Goal: Task Accomplishment & Management: Manage account settings

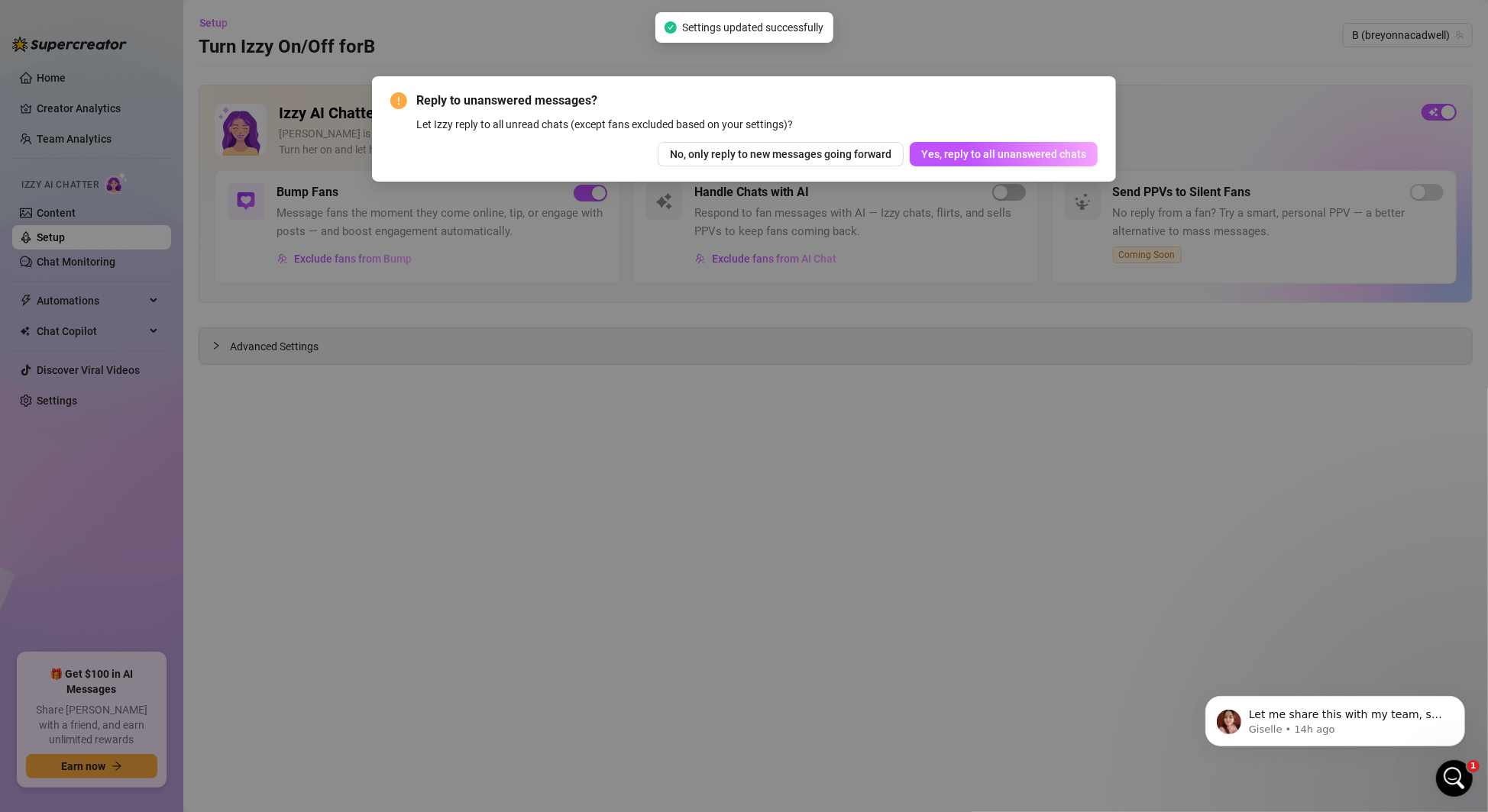
scroll to position [873, 0]
click at [942, 152] on span "Yes, reply to all unanswered chats" at bounding box center [1003, 154] width 165 height 12
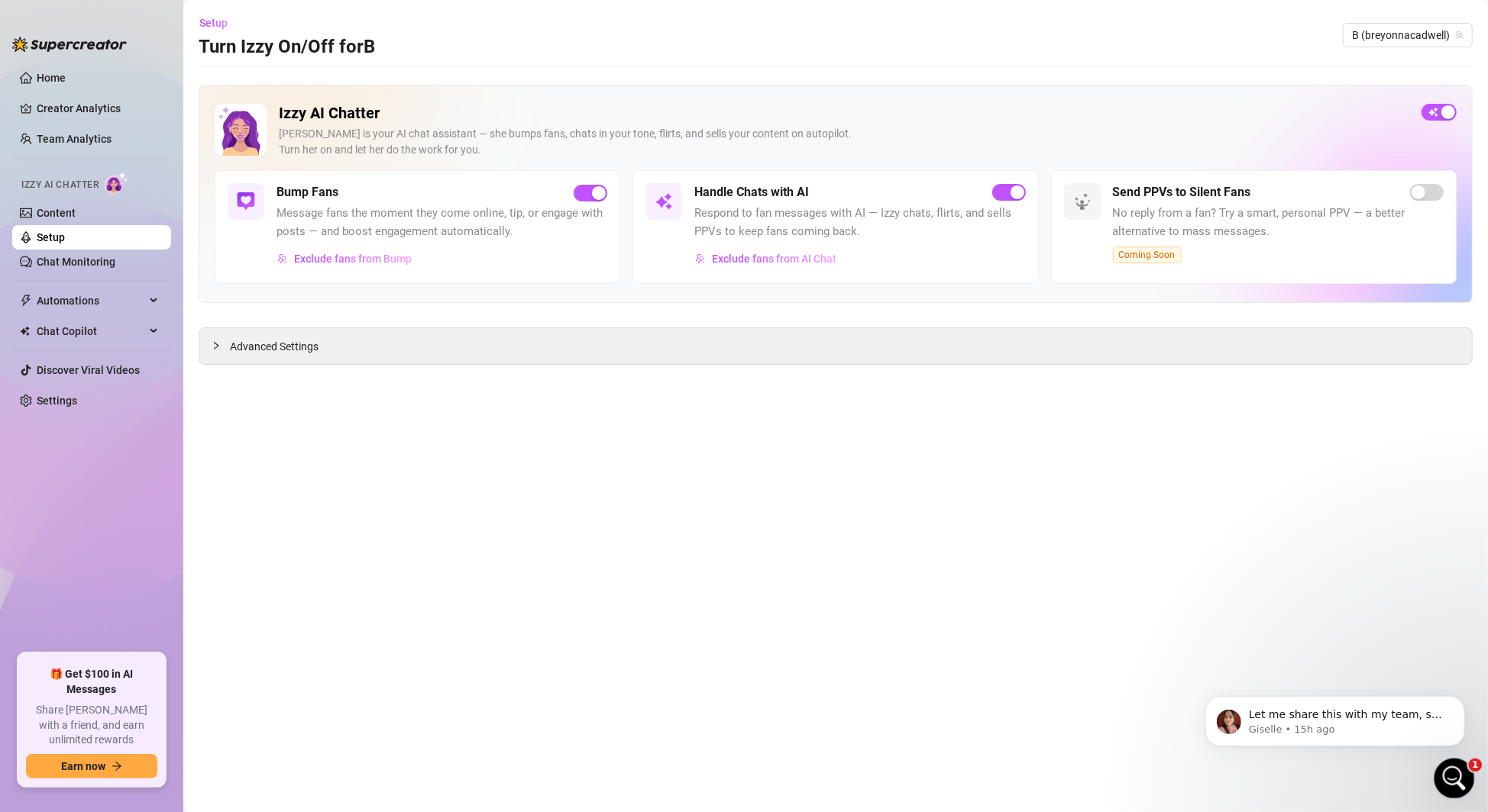
click at [1449, 774] on icon "Open Intercom Messenger" at bounding box center [1452, 777] width 25 height 25
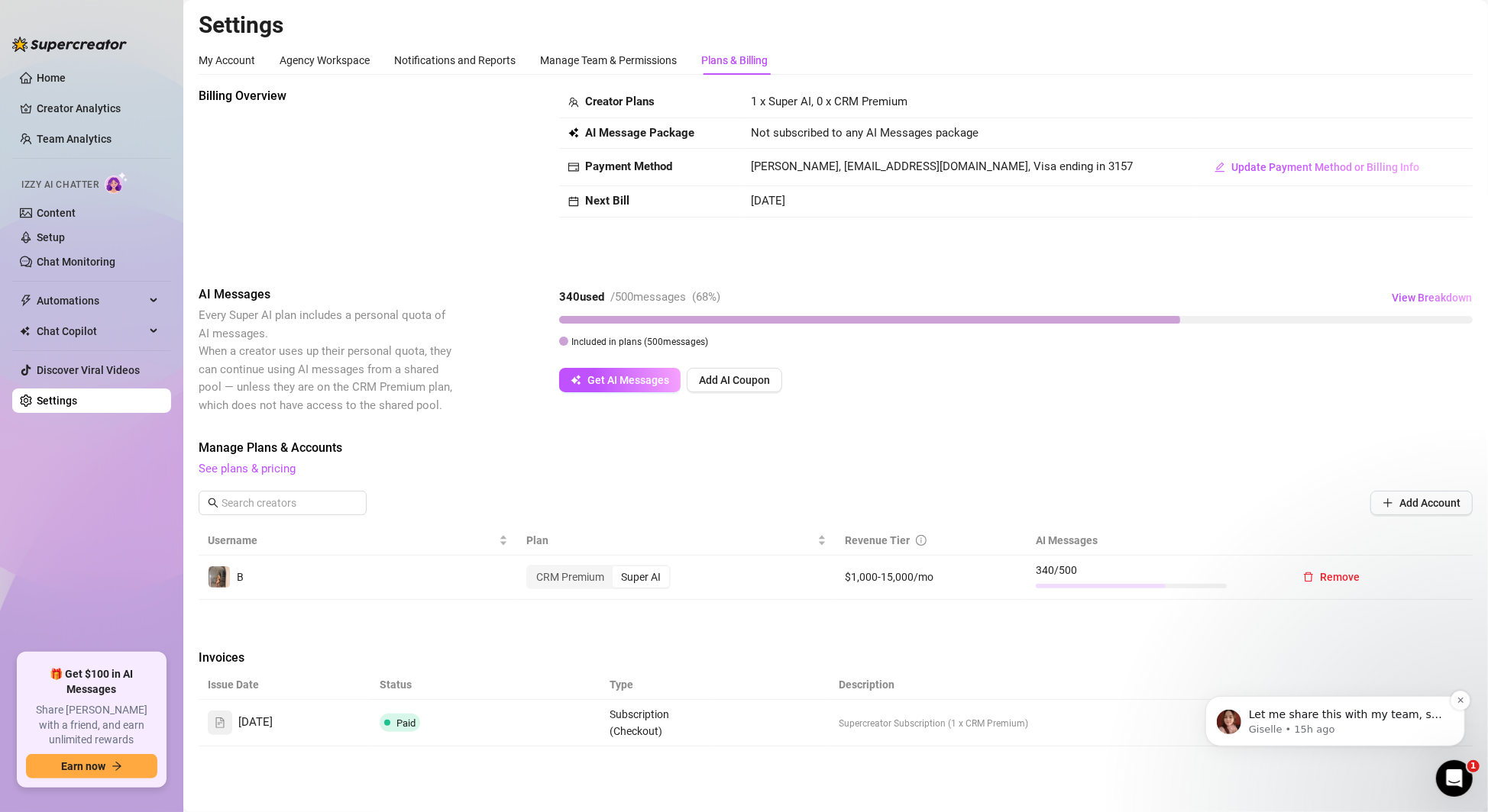
click at [1347, 735] on p "Giselle • 15h ago" at bounding box center [1346, 729] width 197 height 14
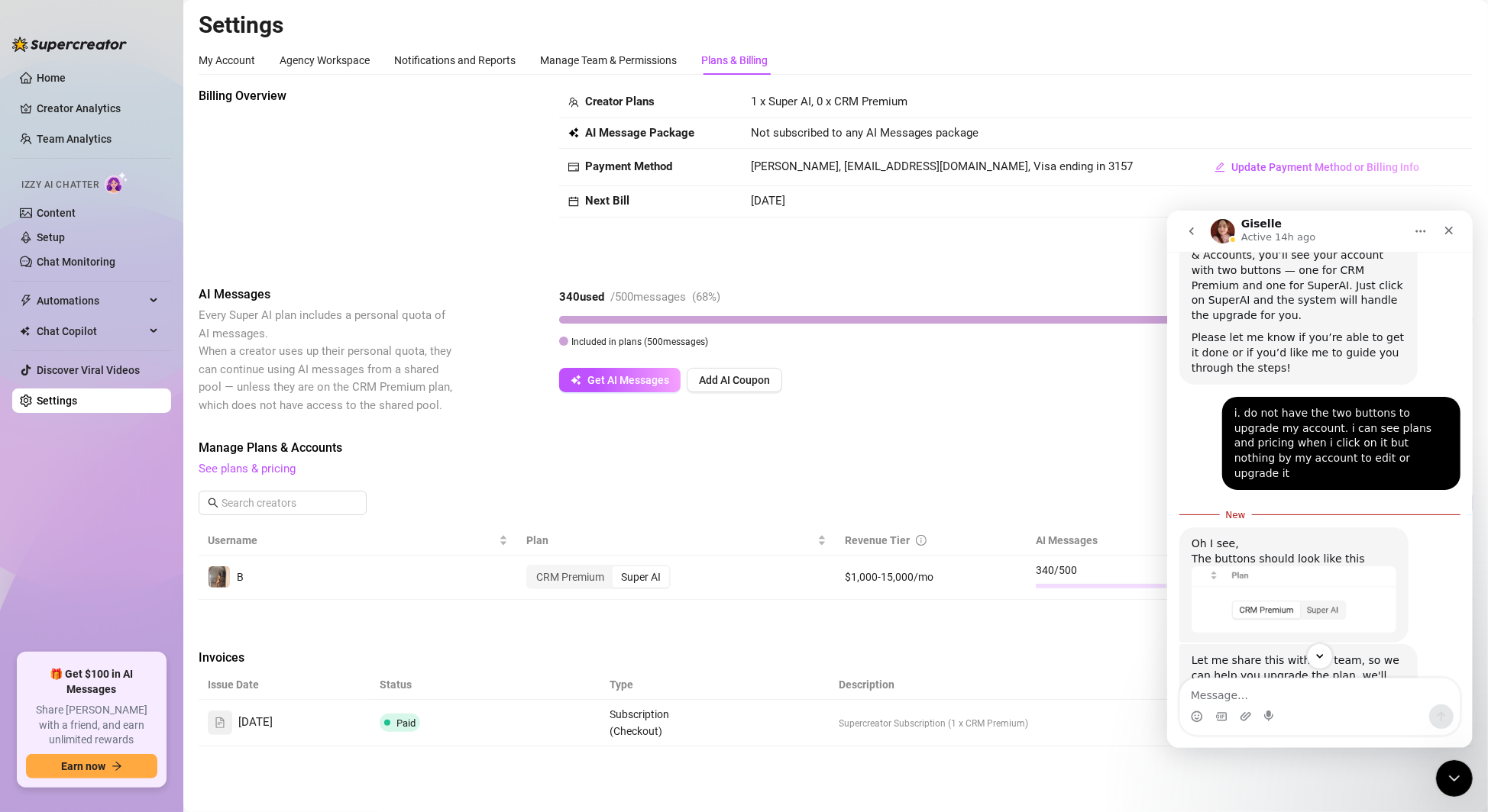
scroll to position [899, 0]
click at [1067, 449] on span "Manage Plans & Accounts" at bounding box center [835, 448] width 1274 height 18
click at [1450, 223] on icon "Close" at bounding box center [1448, 229] width 12 height 12
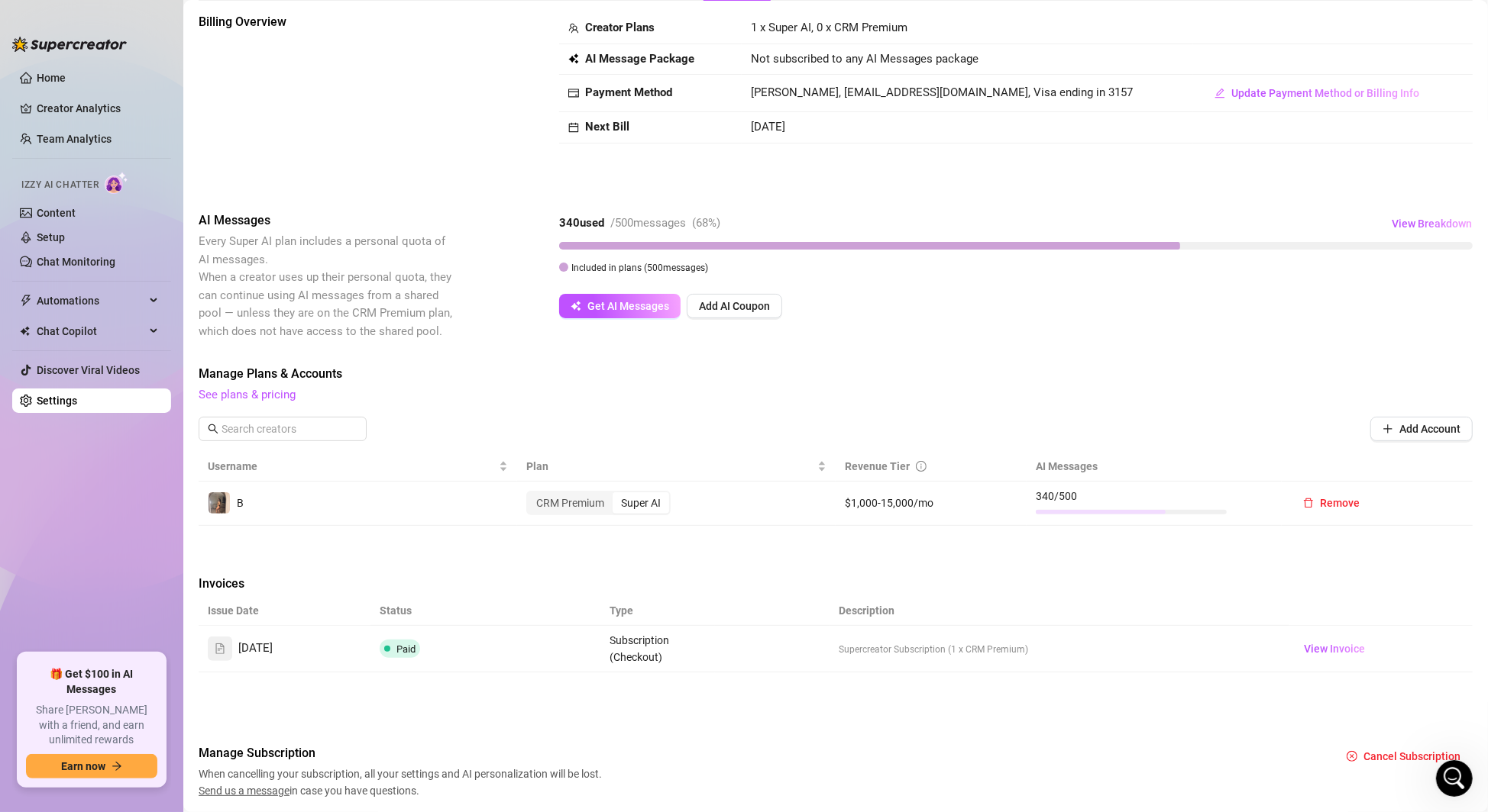
scroll to position [90, 0]
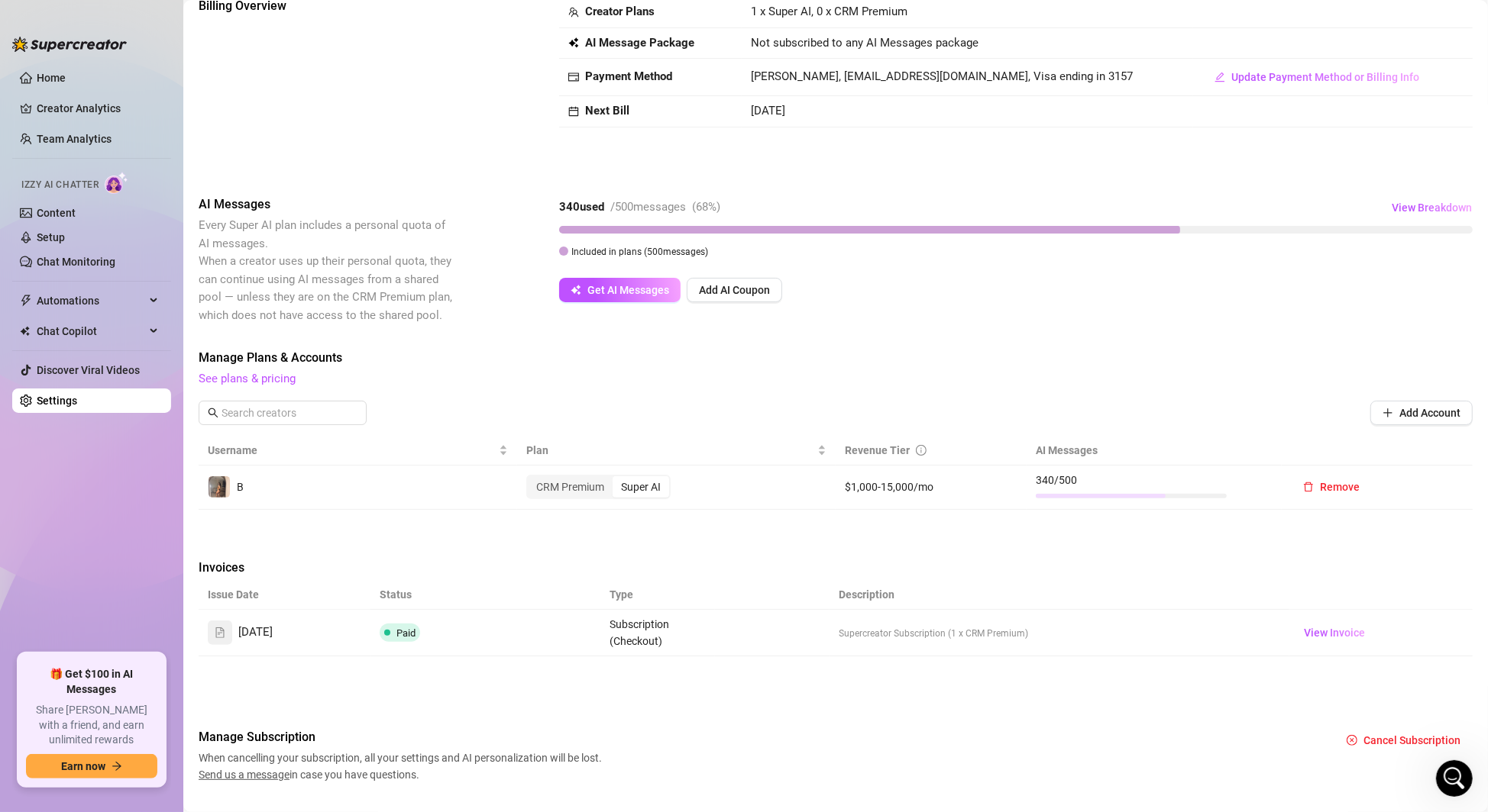
click at [632, 484] on div "Super AI" at bounding box center [640, 487] width 57 height 21
click at [617, 479] on input "Super AI" at bounding box center [617, 479] width 0 height 0
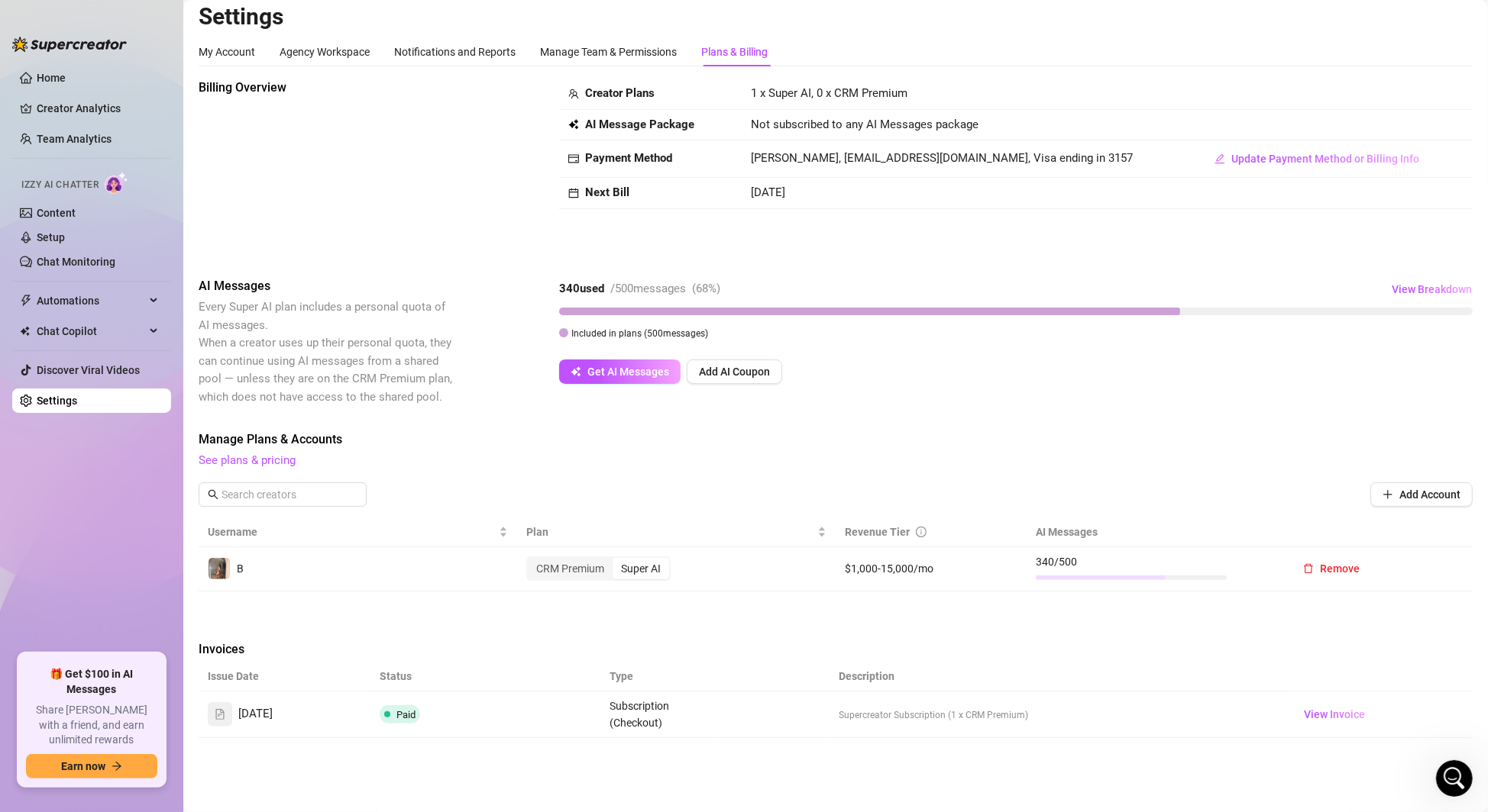
scroll to position [0, 0]
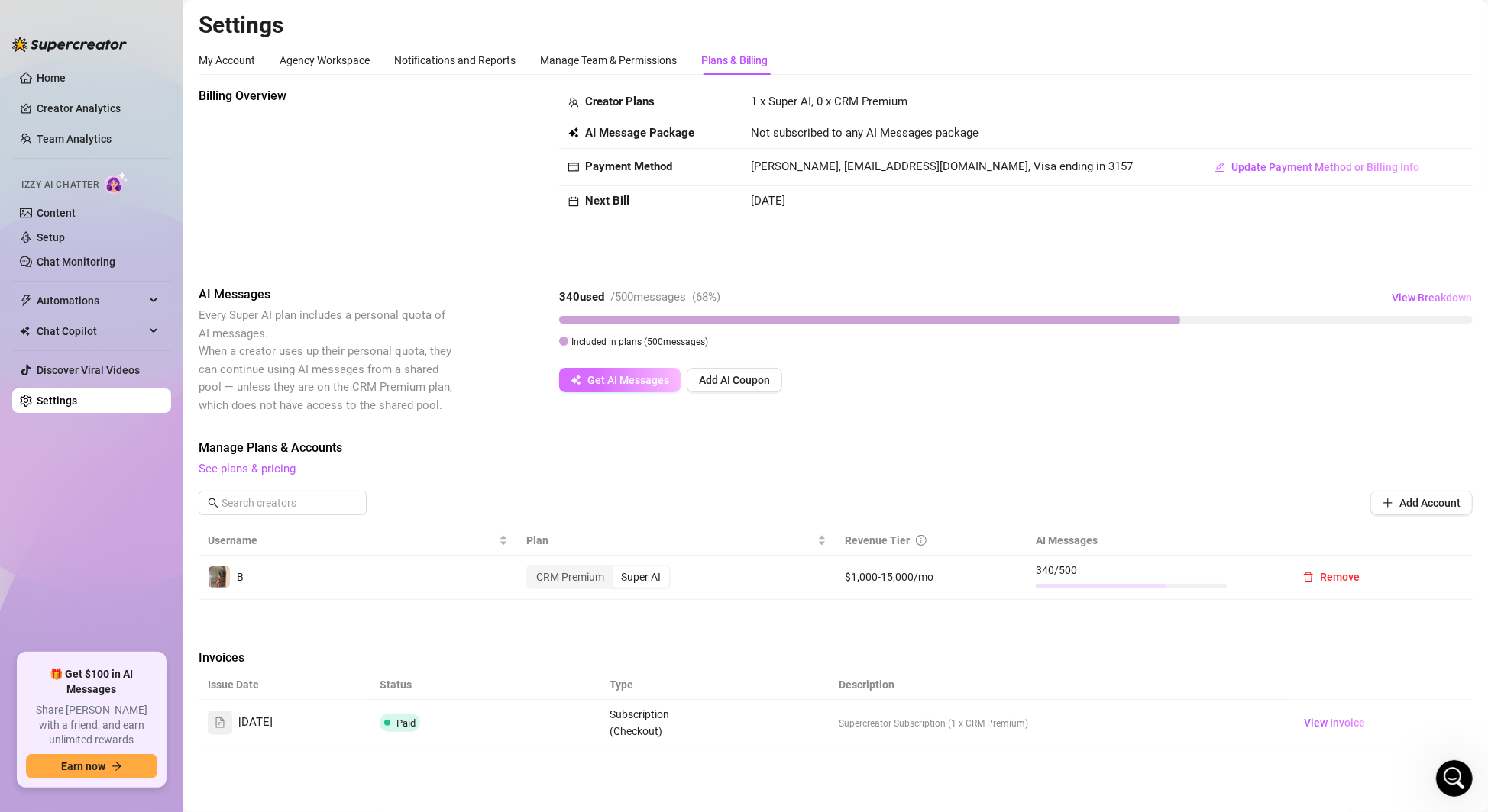
click at [644, 384] on span "Get AI Messages" at bounding box center [628, 380] width 82 height 12
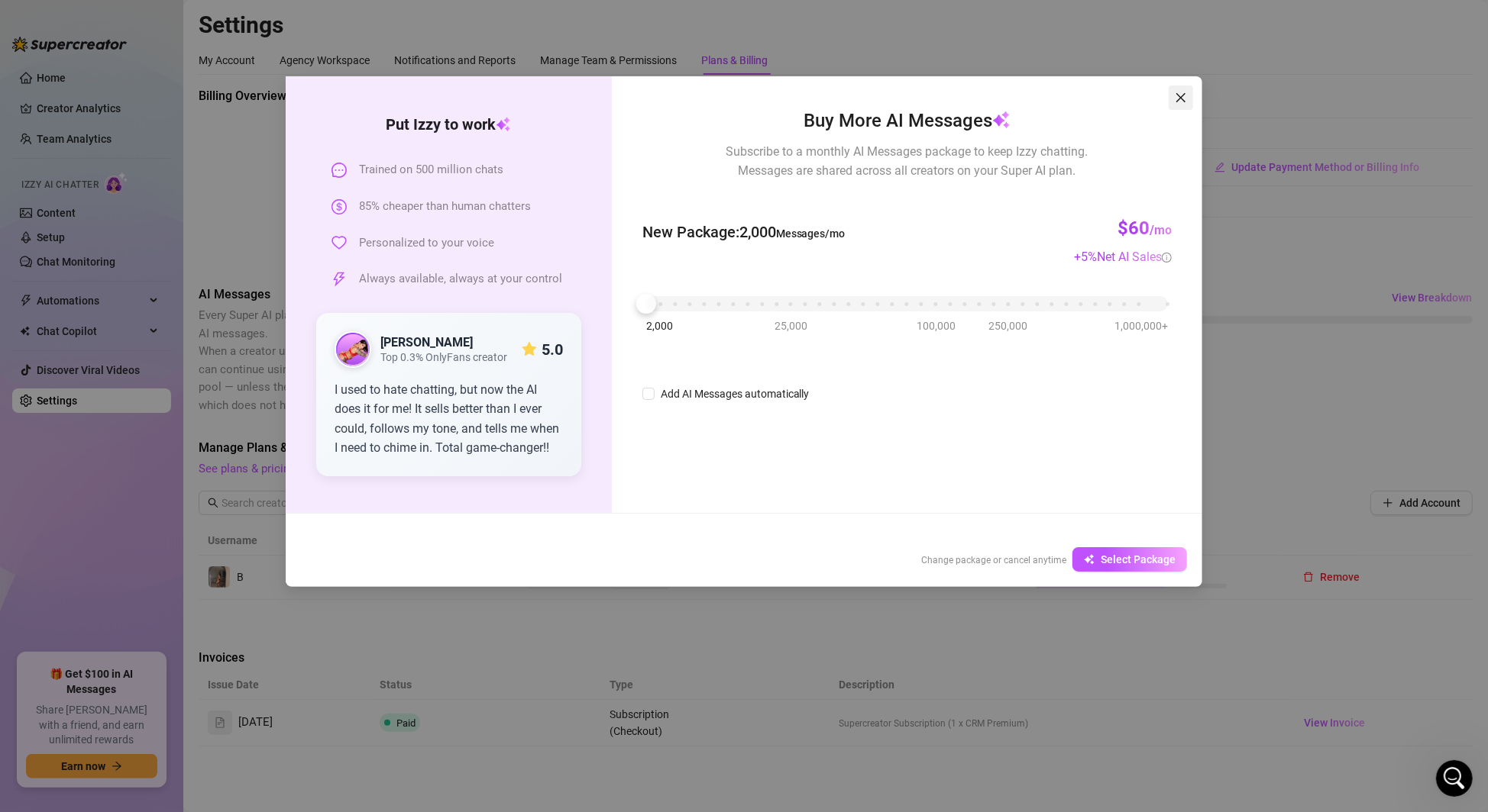
click at [1183, 97] on icon "close" at bounding box center [1180, 97] width 12 height 12
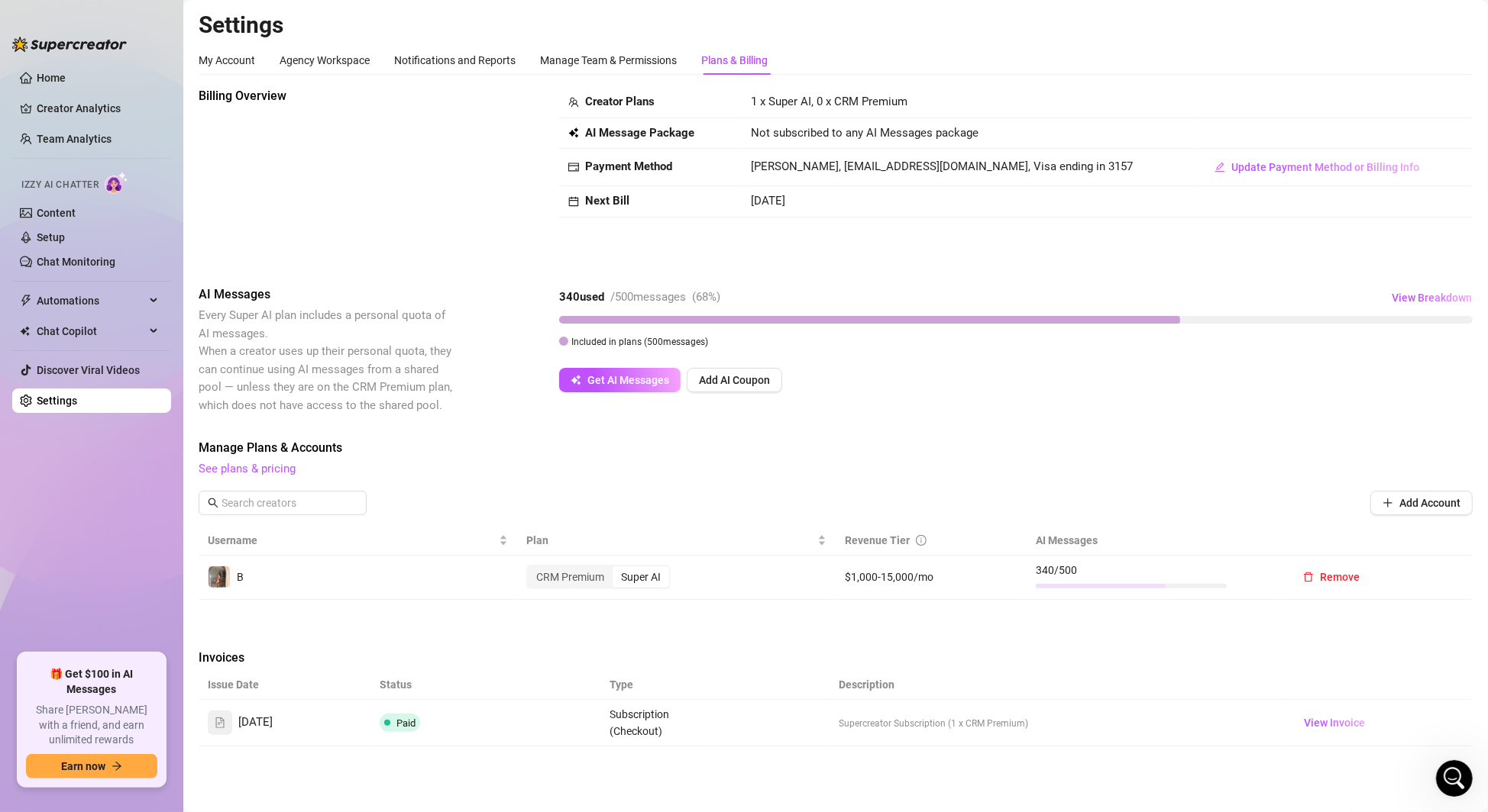
click at [430, 584] on div "B" at bounding box center [358, 577] width 301 height 23
click at [59, 219] on link "Content" at bounding box center [57, 213] width 39 height 12
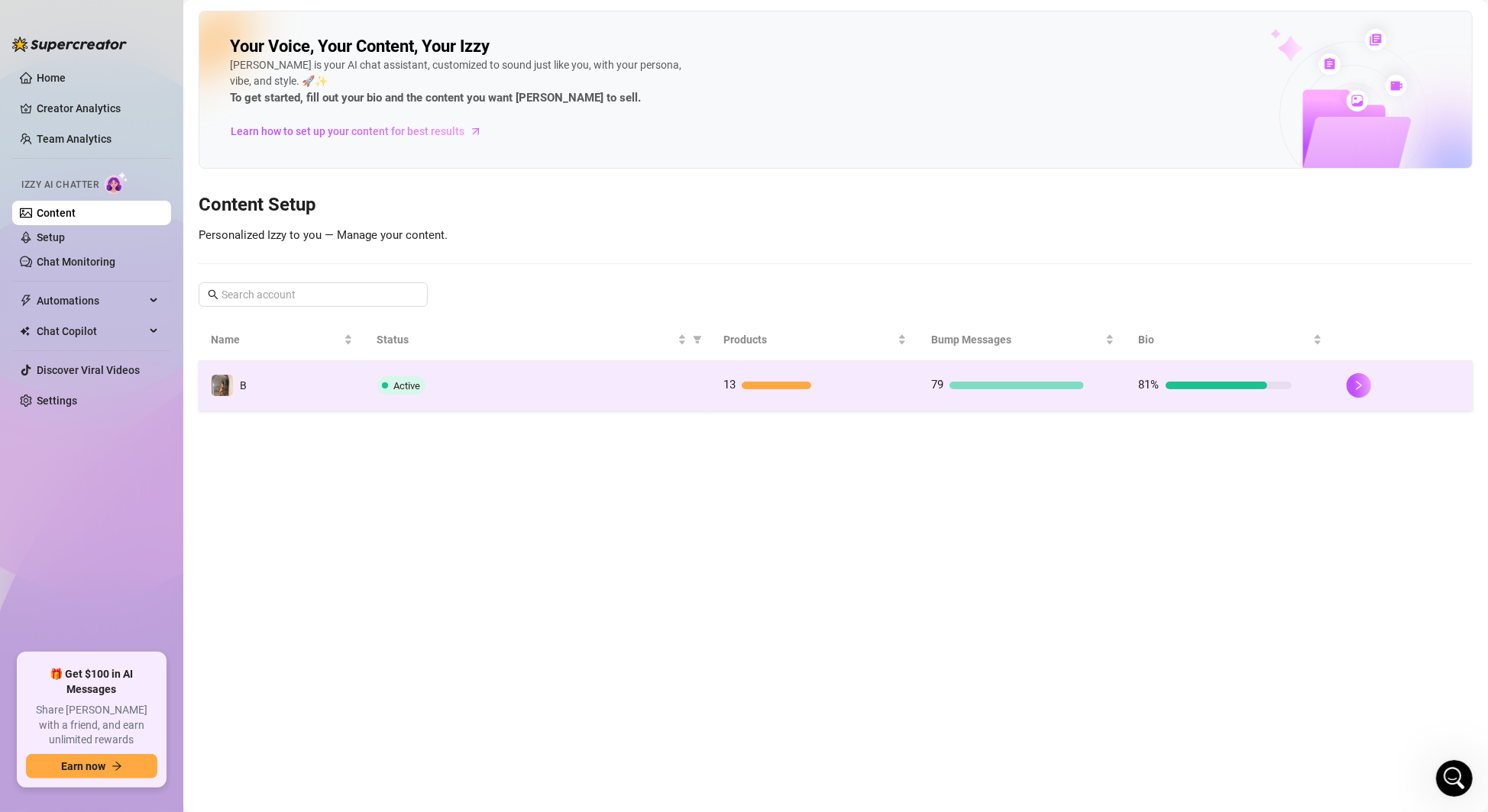
click at [804, 395] on td "13" at bounding box center [815, 386] width 208 height 50
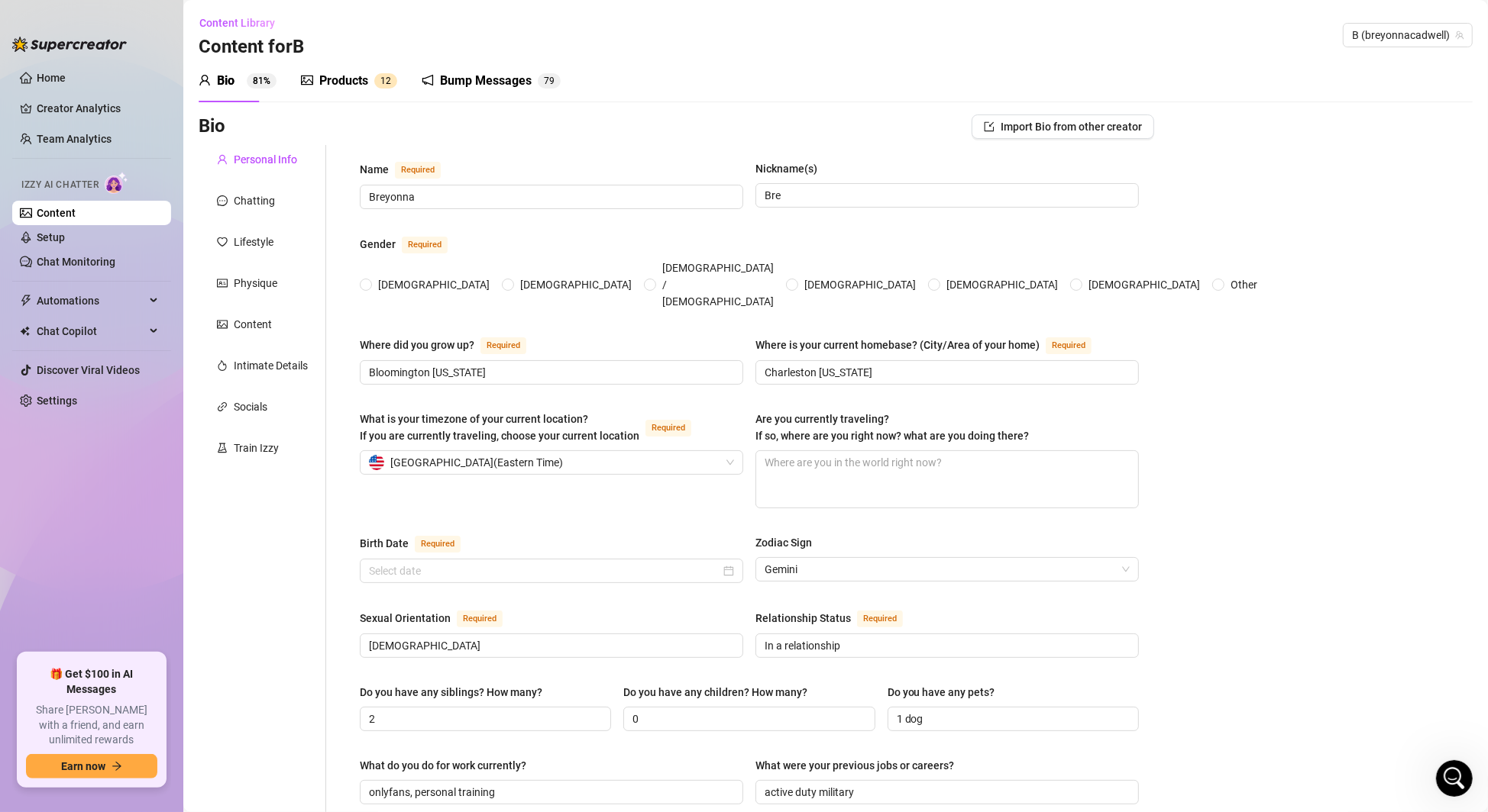
radio input "true"
type input "[DATE]"
click at [340, 82] on div "Products" at bounding box center [344, 81] width 49 height 18
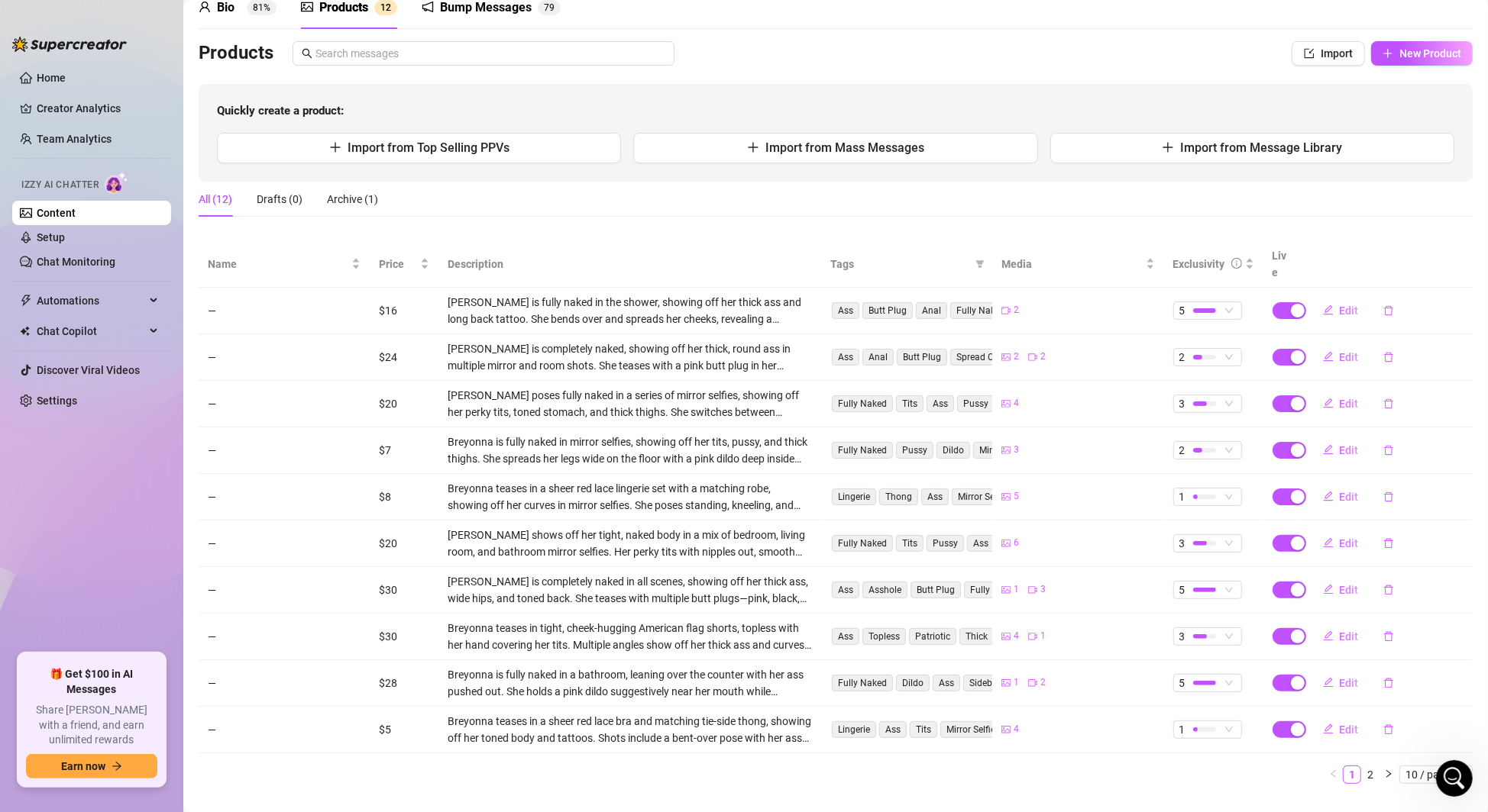
scroll to position [83, 0]
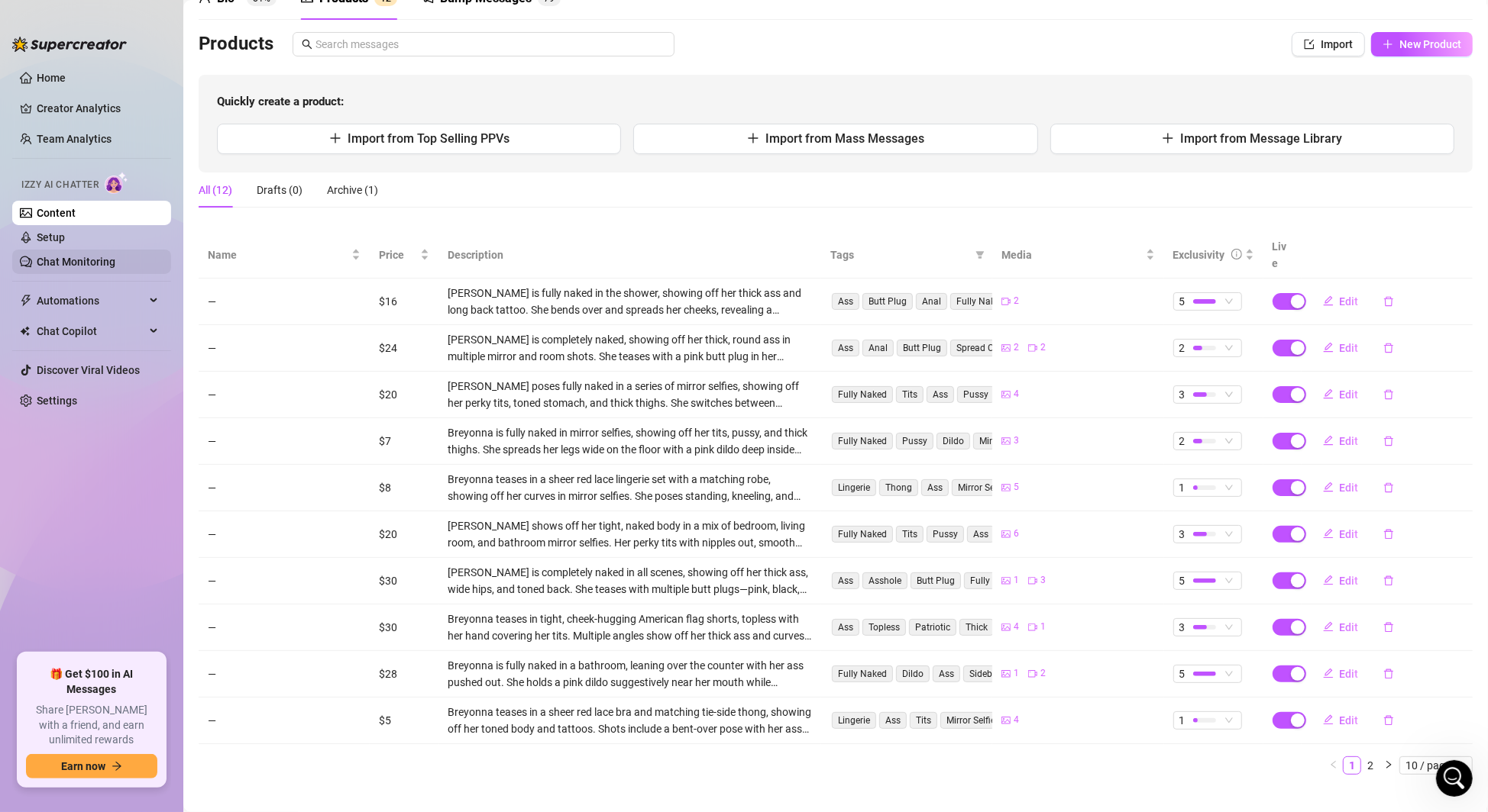
click at [83, 268] on link "Chat Monitoring" at bounding box center [76, 261] width 79 height 12
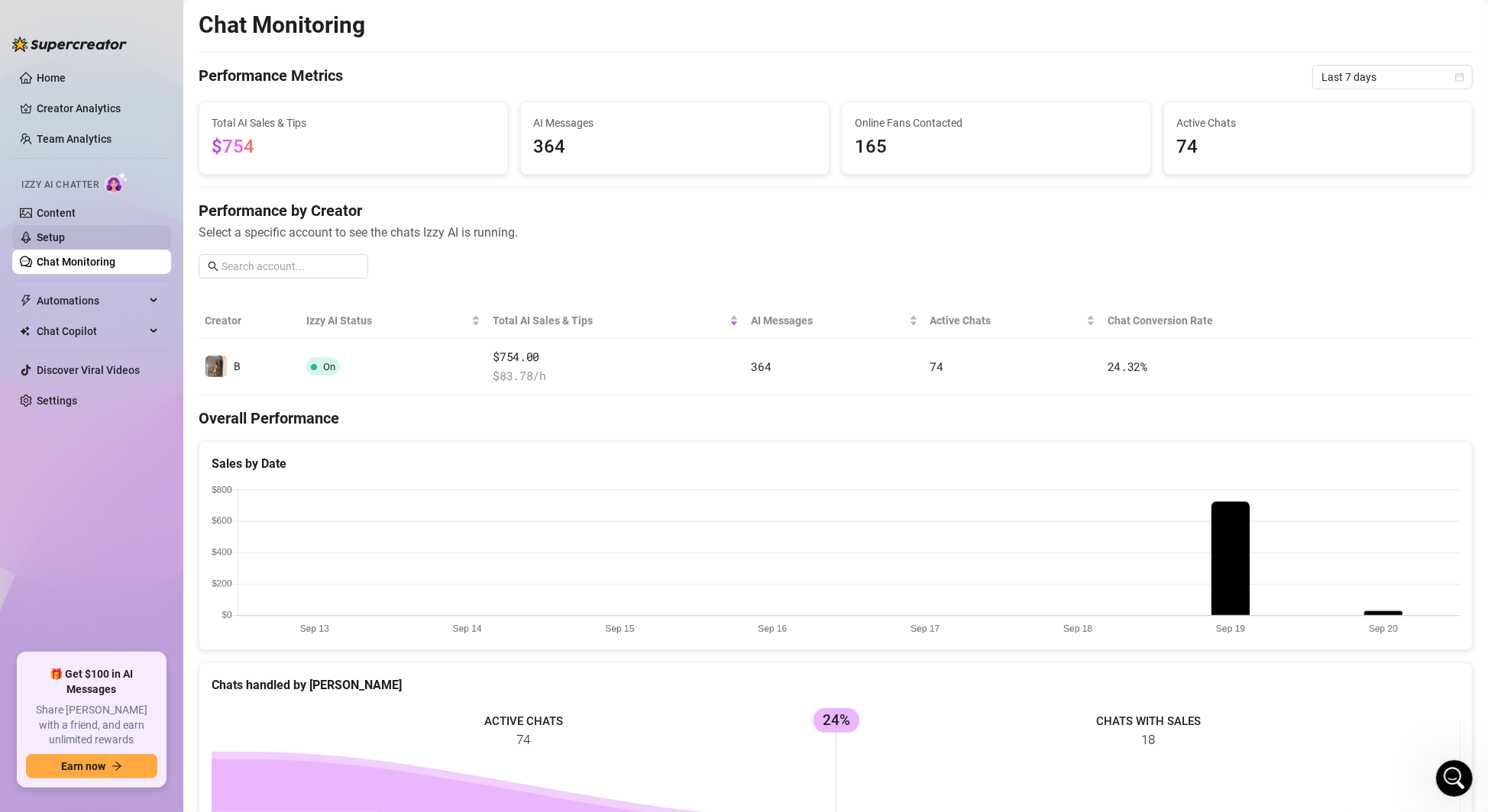
click at [65, 243] on link "Setup" at bounding box center [51, 237] width 29 height 12
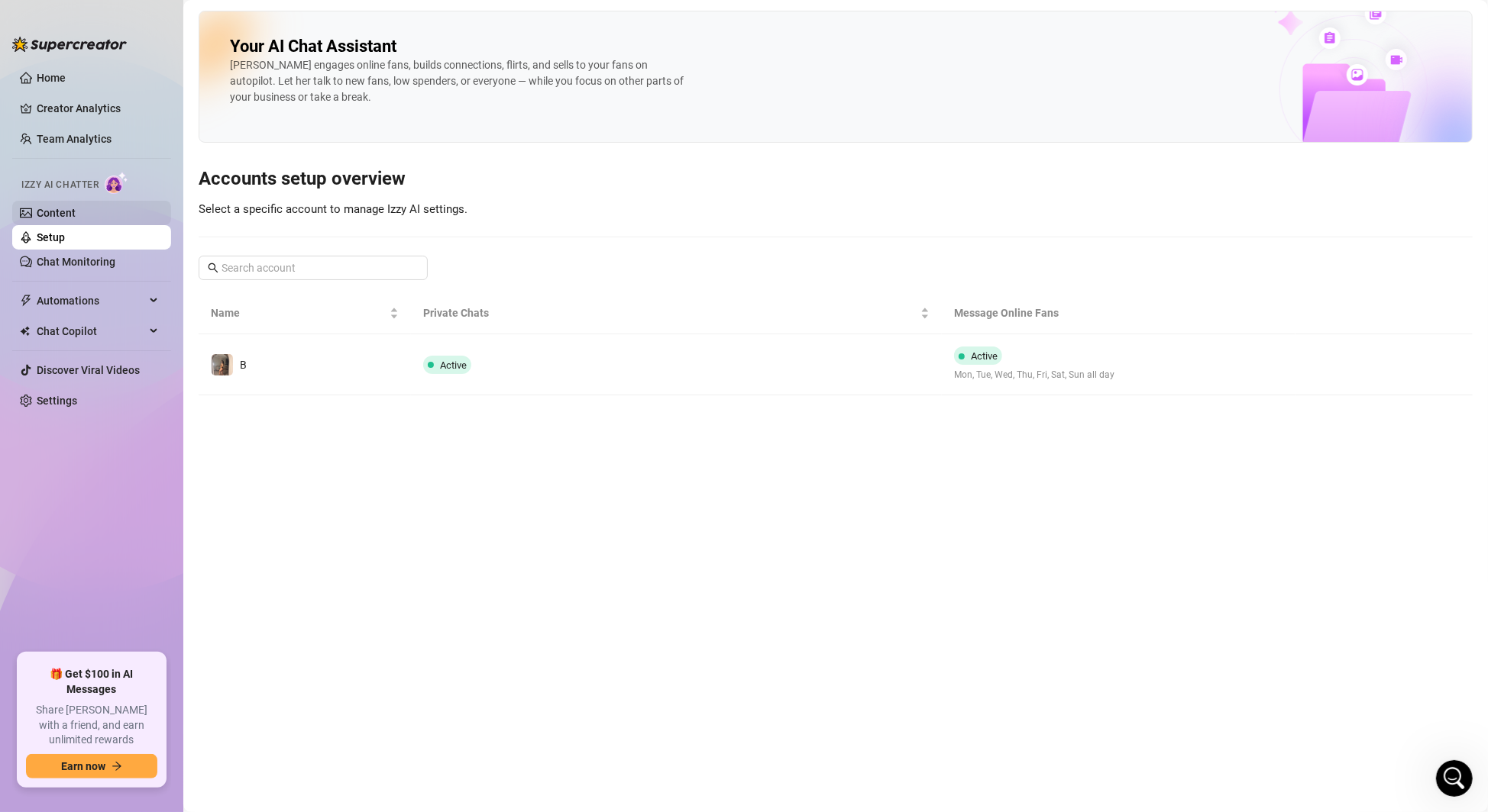
click at [75, 217] on link "Content" at bounding box center [57, 213] width 39 height 12
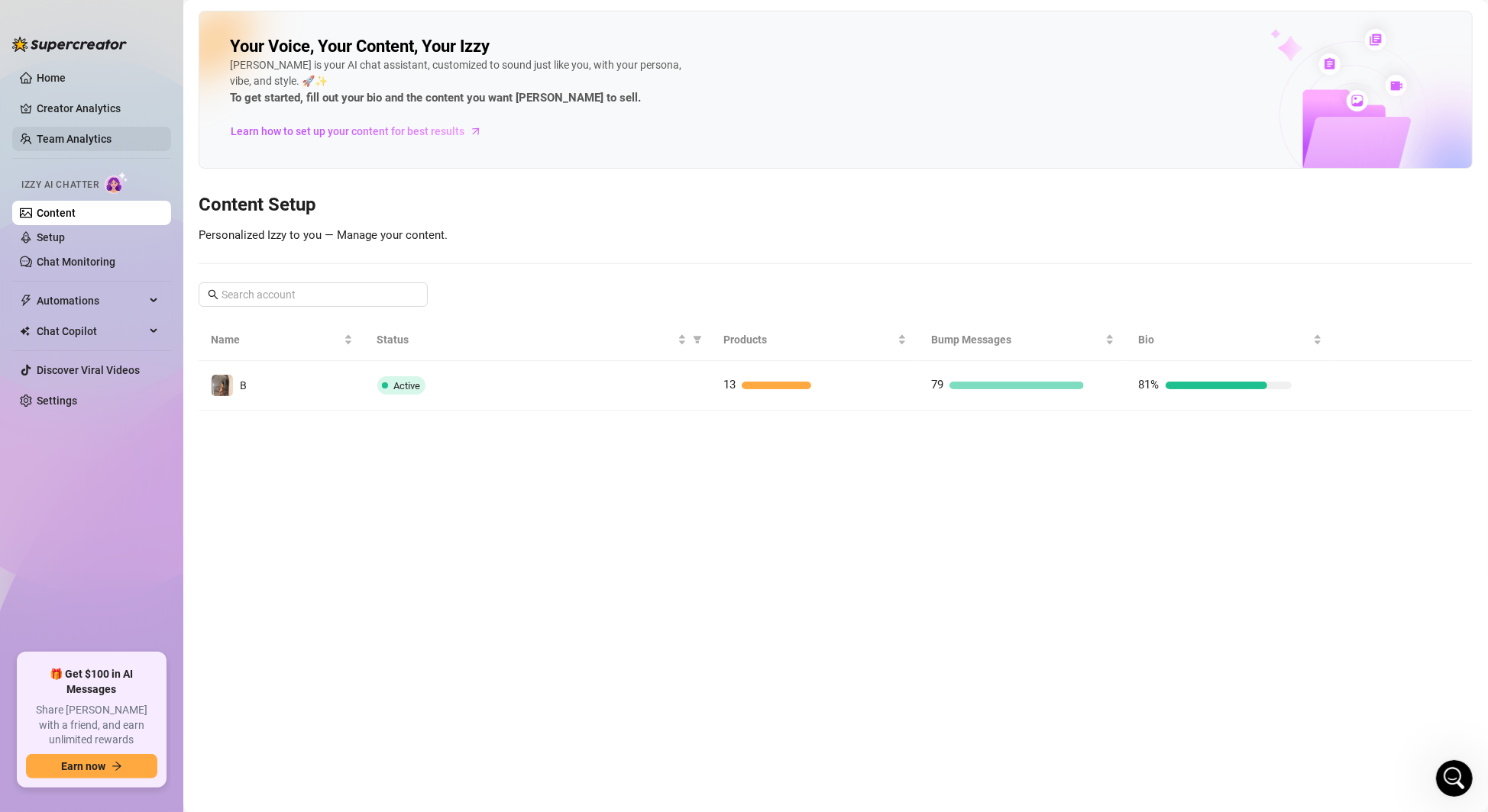
click at [101, 136] on link "Team Analytics" at bounding box center [74, 138] width 75 height 12
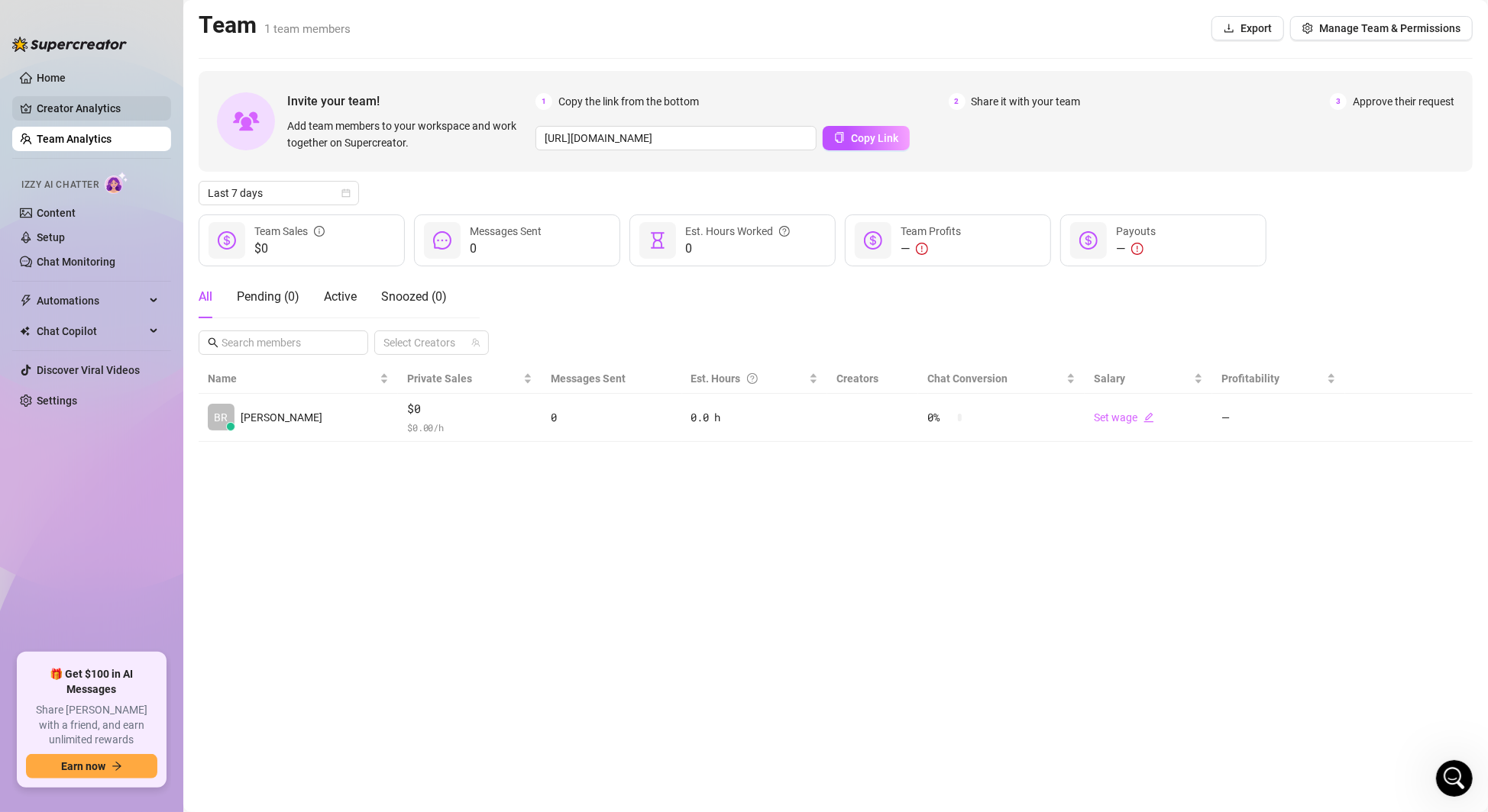
click at [81, 114] on link "Creator Analytics" at bounding box center [97, 109] width 122 height 25
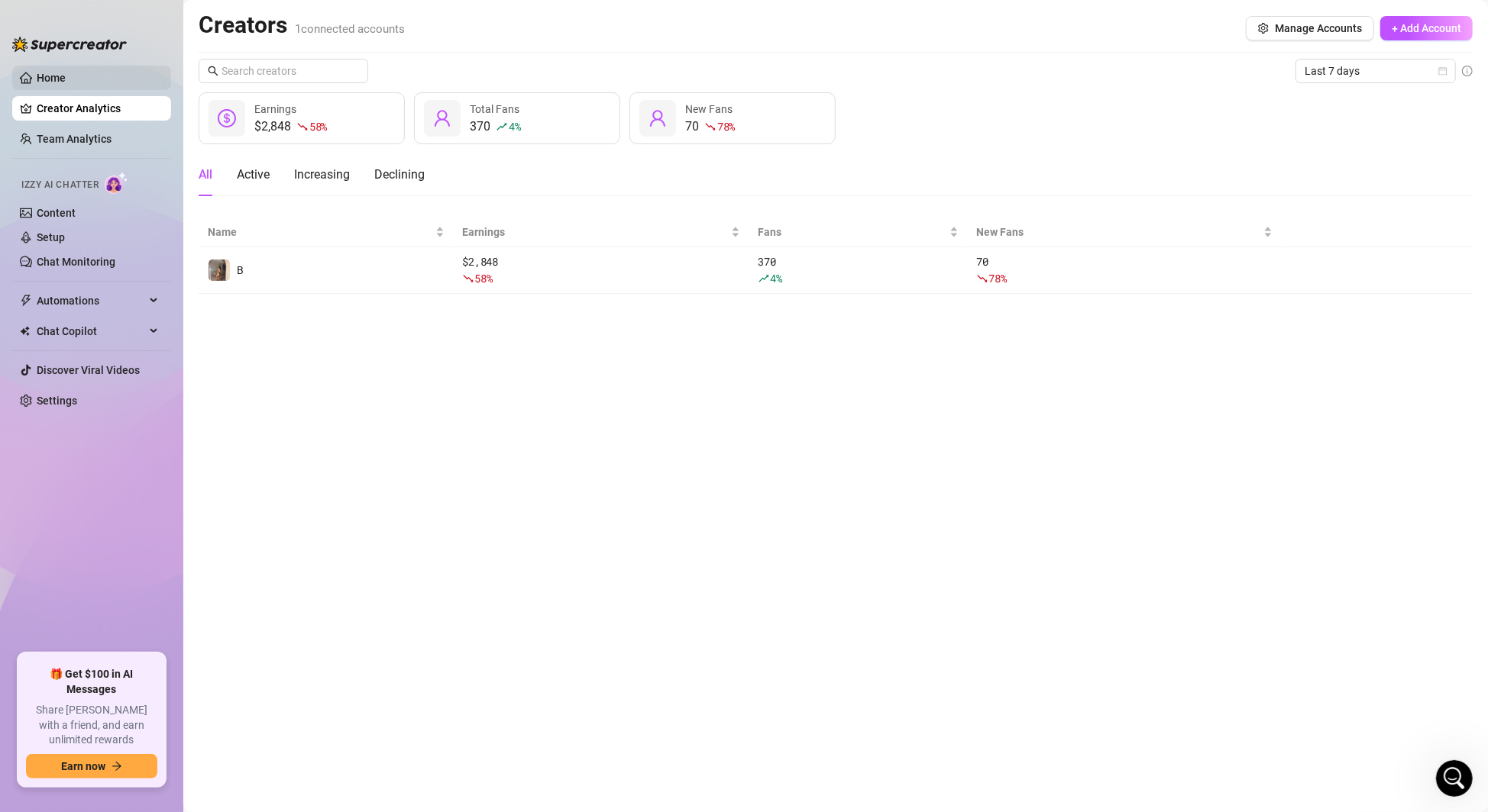
click at [66, 74] on link "Home" at bounding box center [51, 78] width 29 height 12
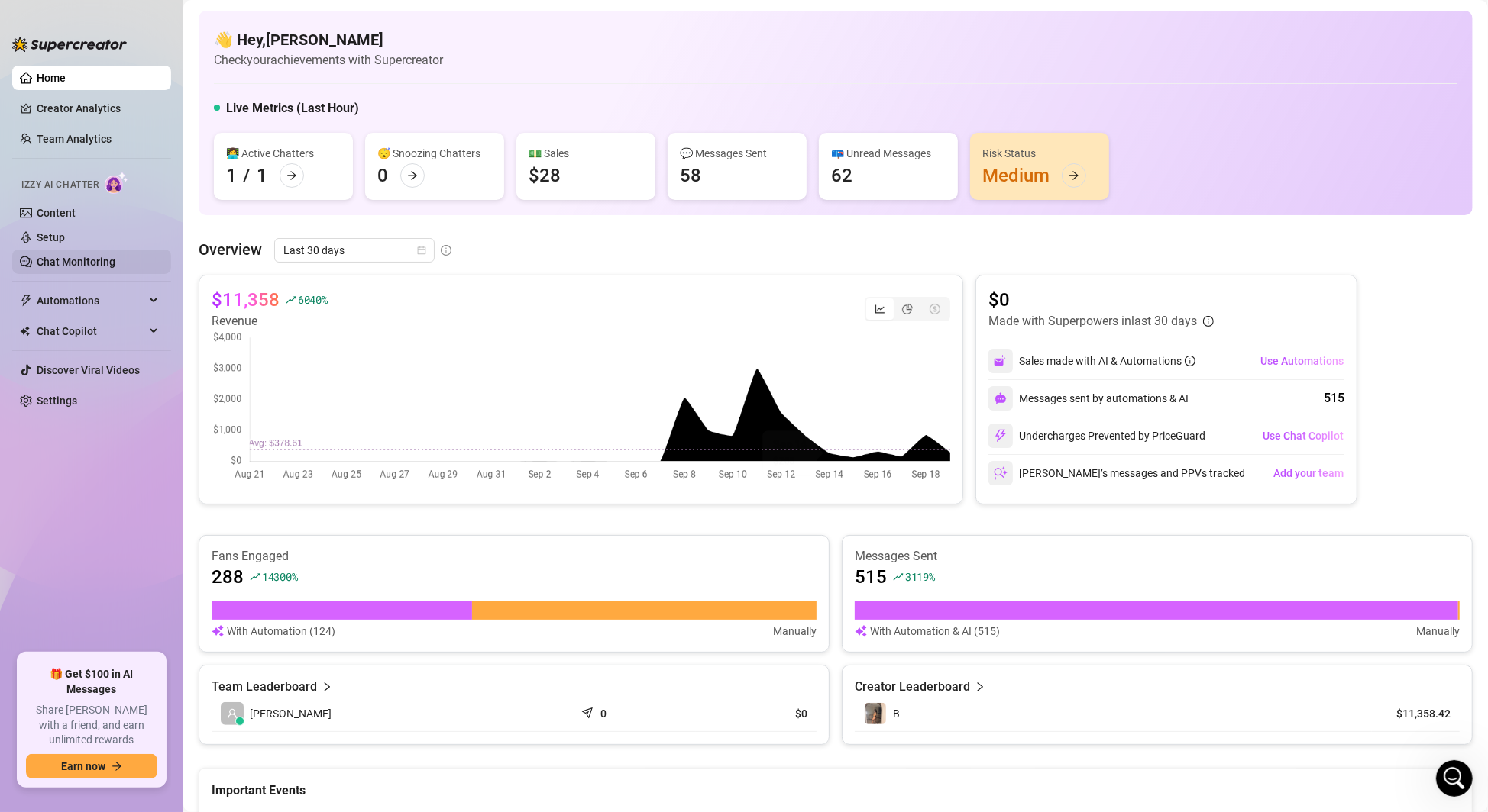
click at [75, 260] on link "Chat Monitoring" at bounding box center [76, 261] width 79 height 12
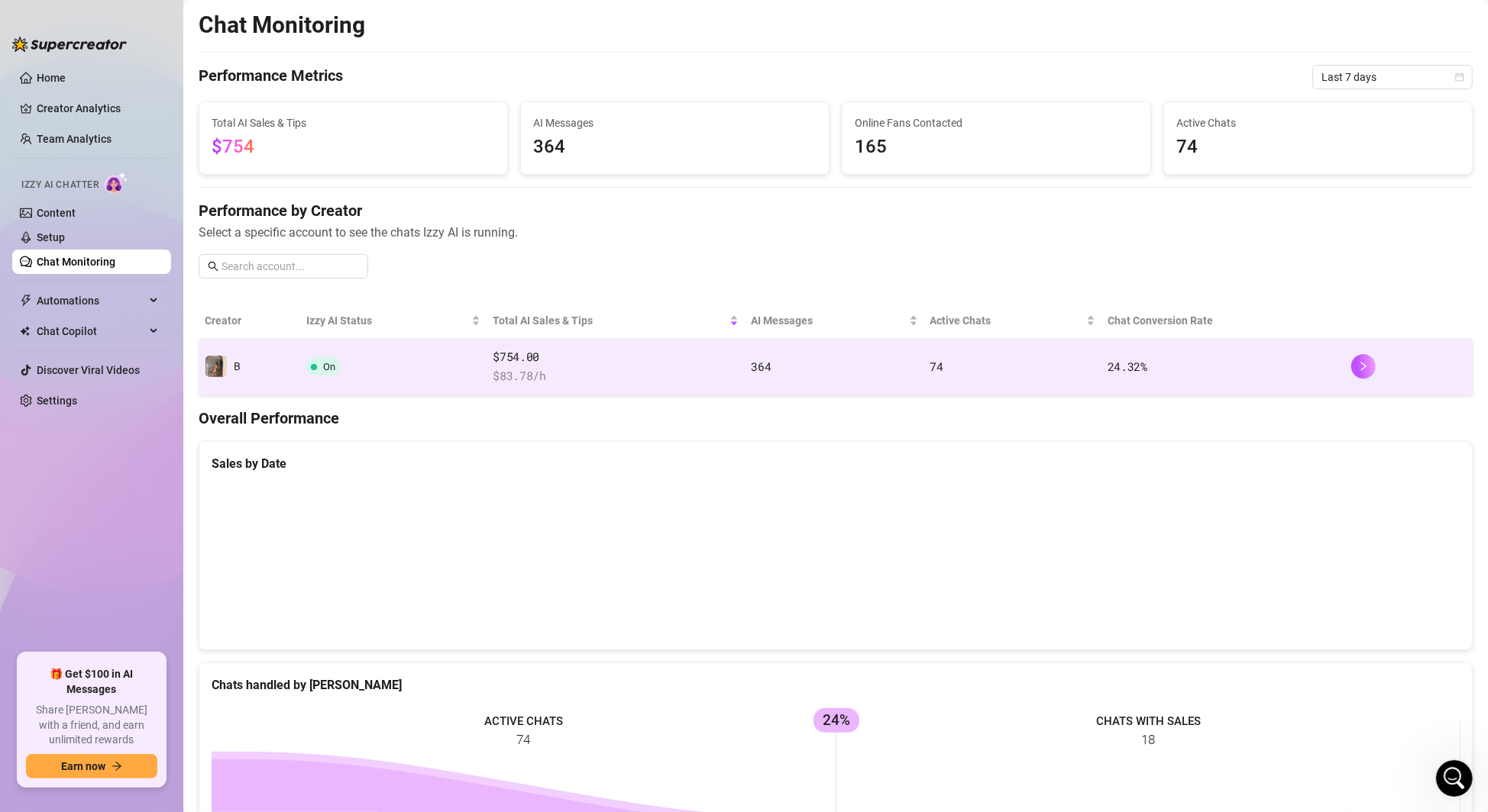
click at [376, 368] on td "On" at bounding box center [394, 367] width 187 height 56
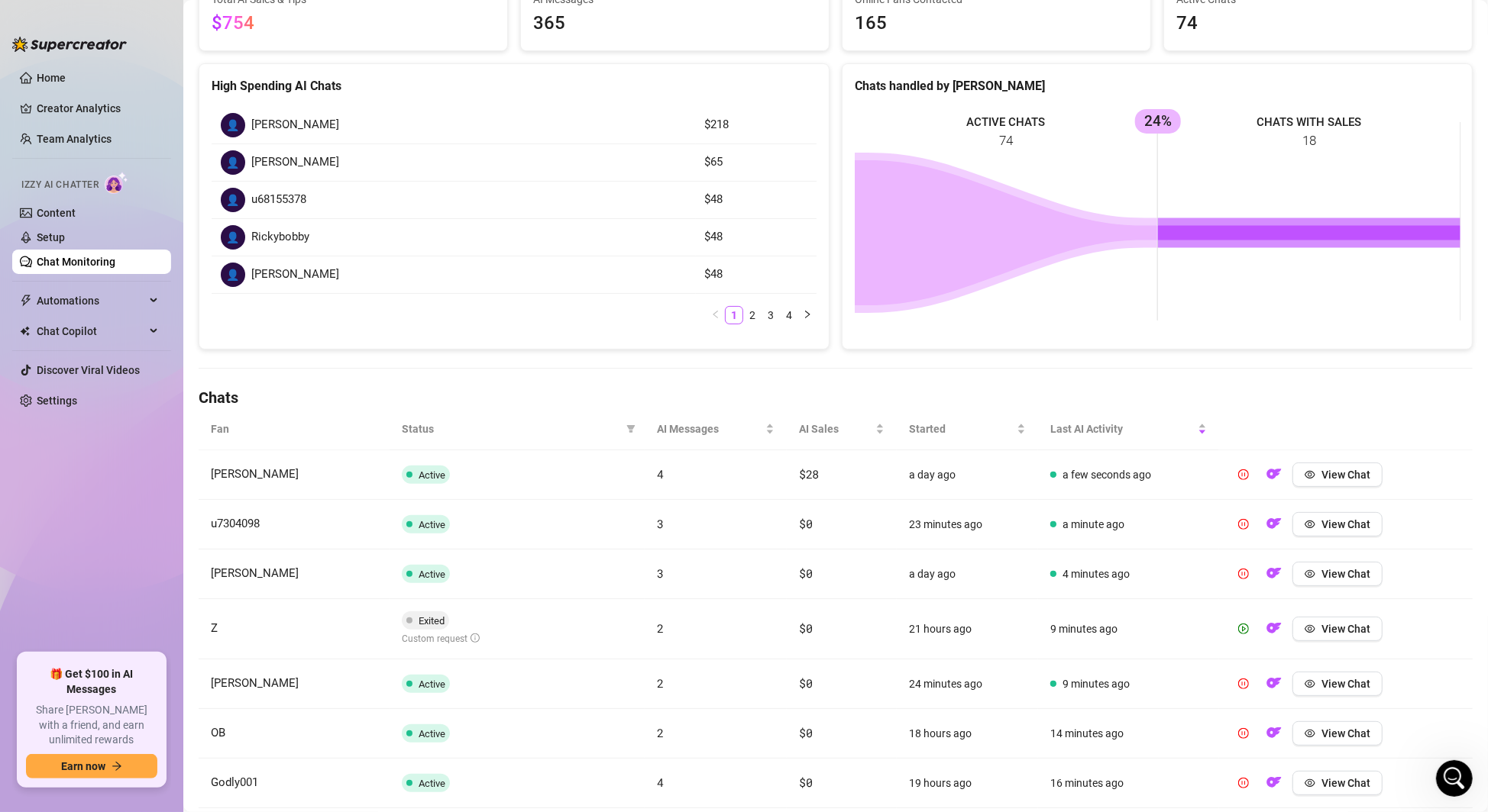
scroll to position [395, 0]
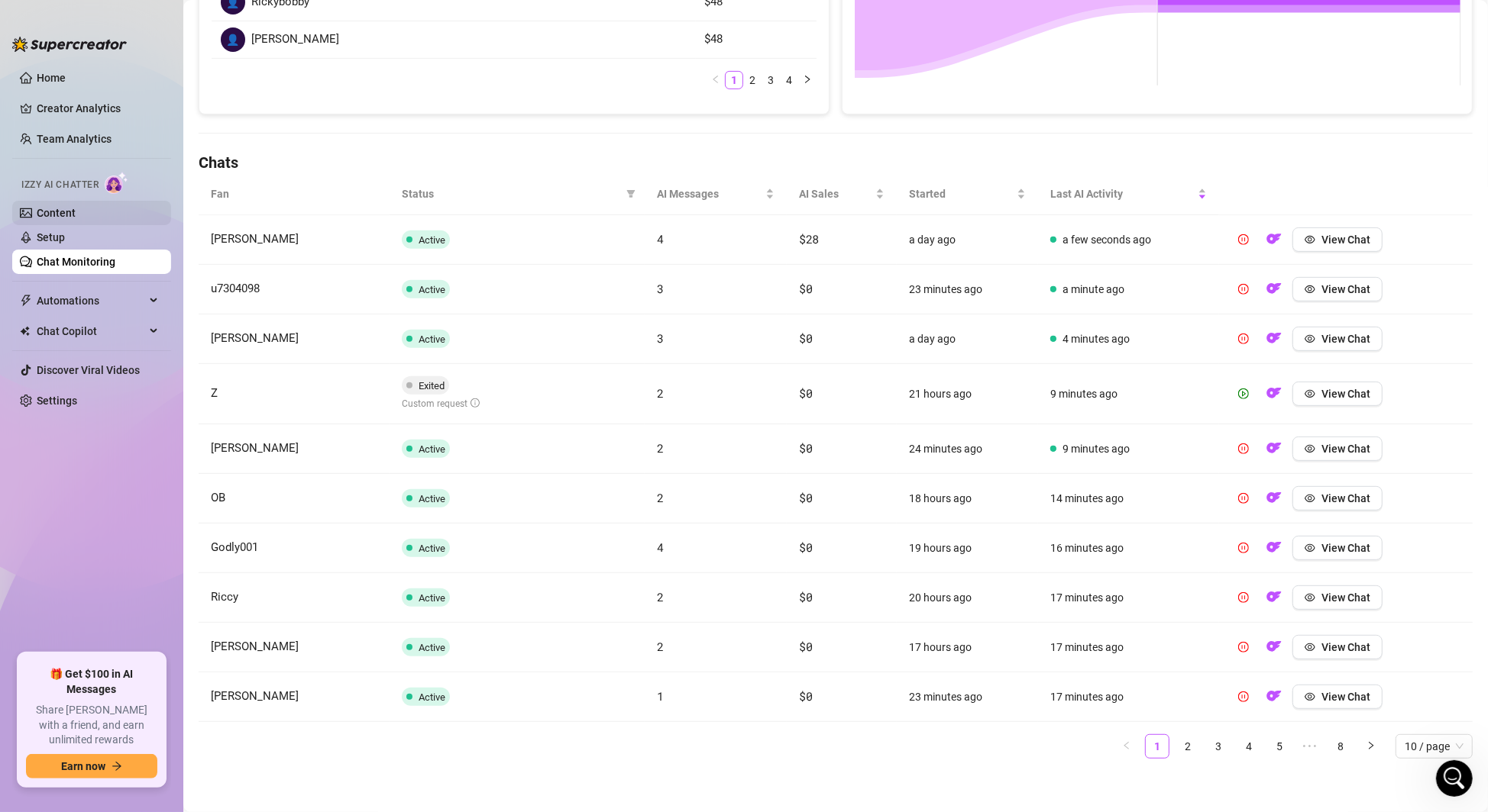
click at [56, 213] on link "Content" at bounding box center [57, 213] width 39 height 12
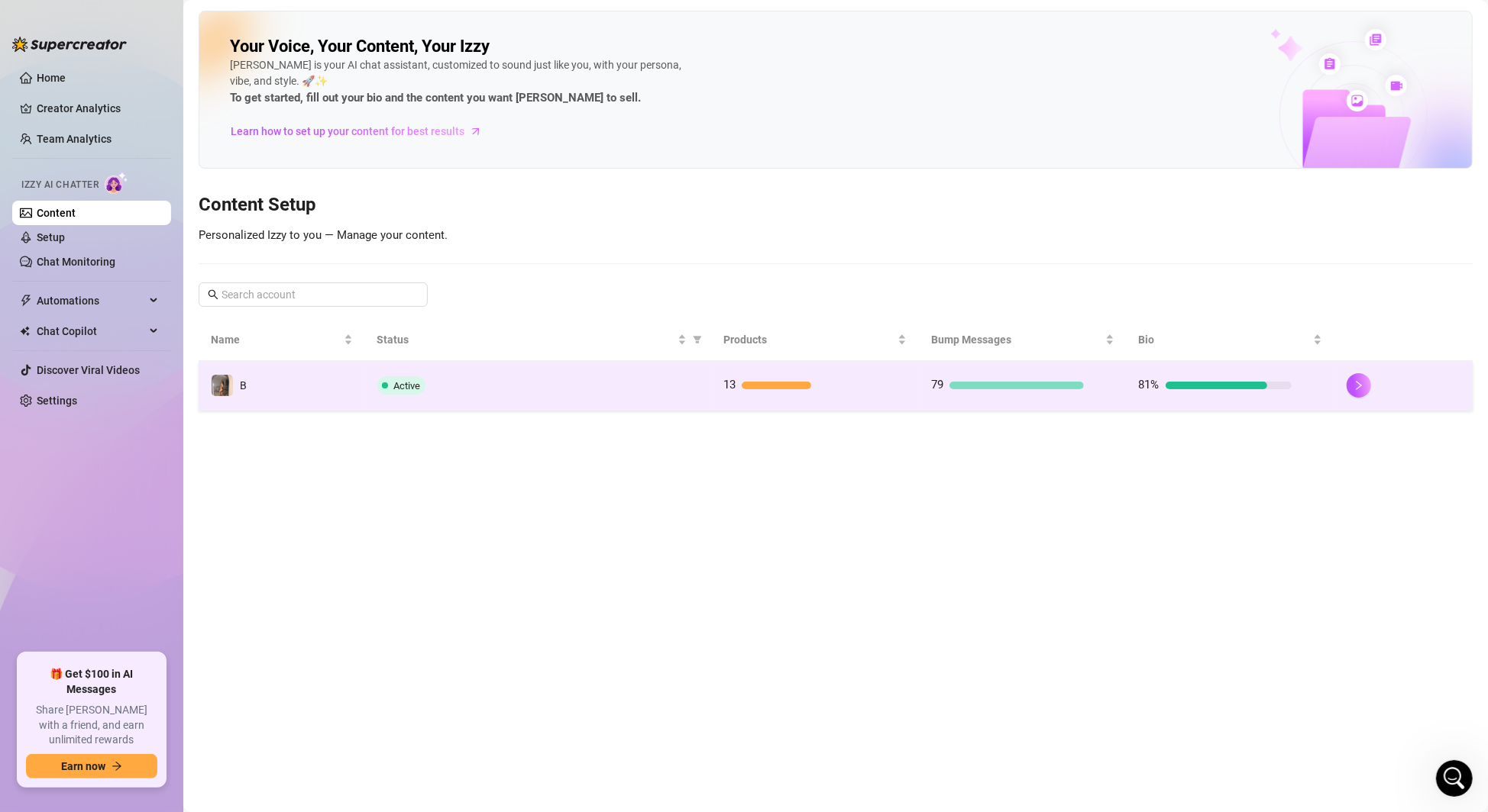
click at [530, 387] on div "Active" at bounding box center [538, 386] width 322 height 18
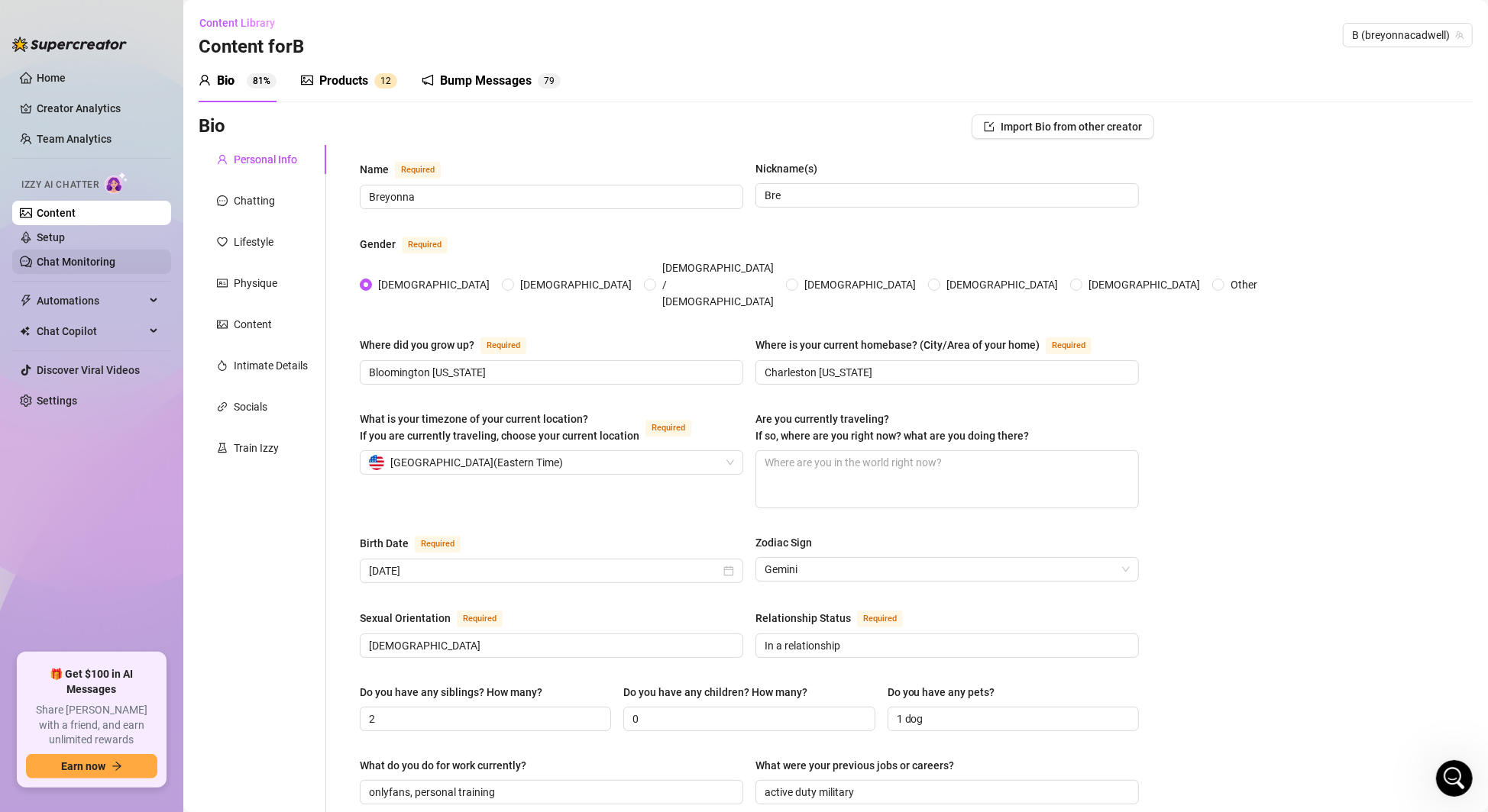
click at [75, 263] on link "Chat Monitoring" at bounding box center [76, 261] width 79 height 12
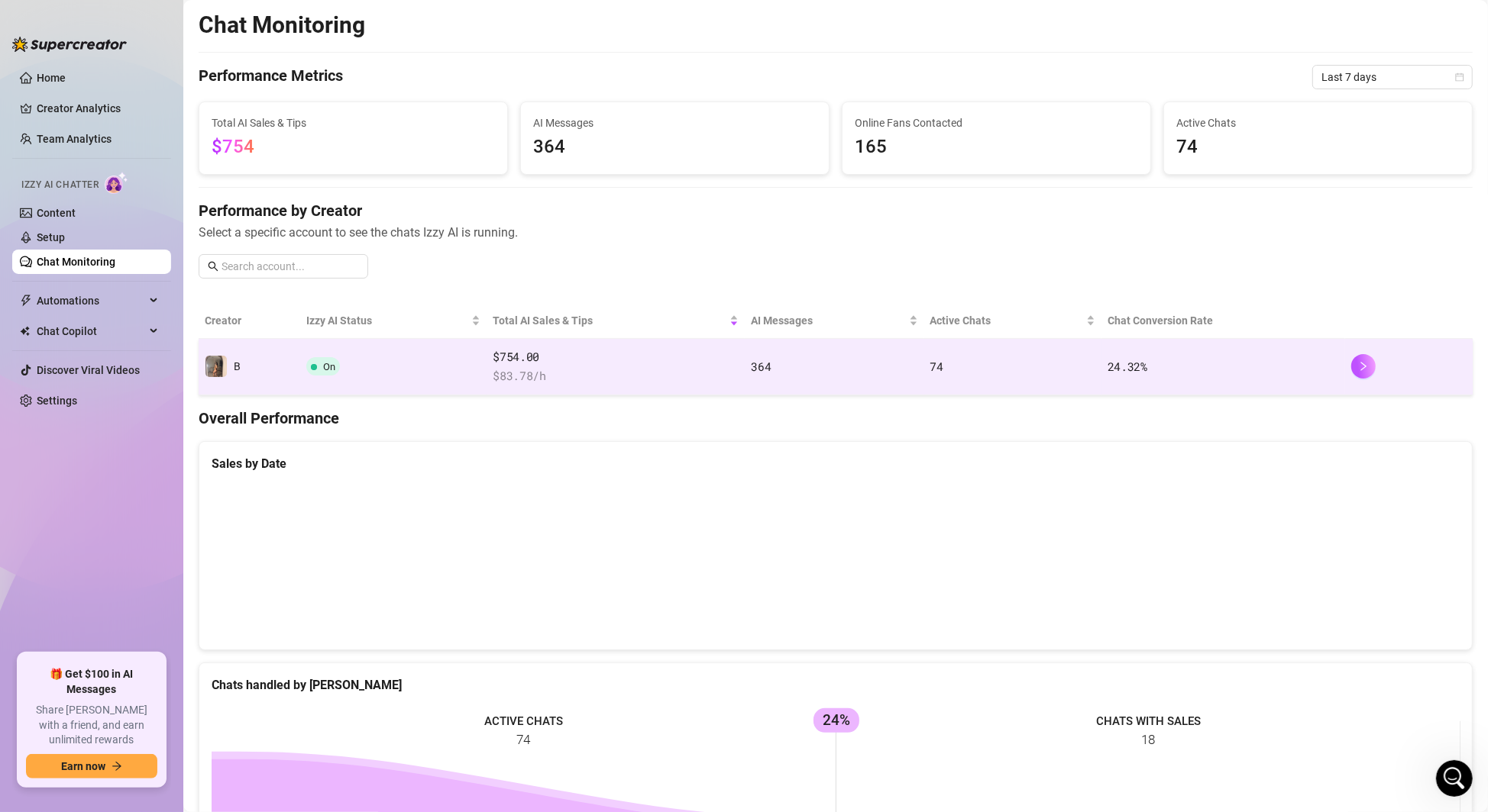
click at [328, 361] on span "On" at bounding box center [328, 367] width 12 height 11
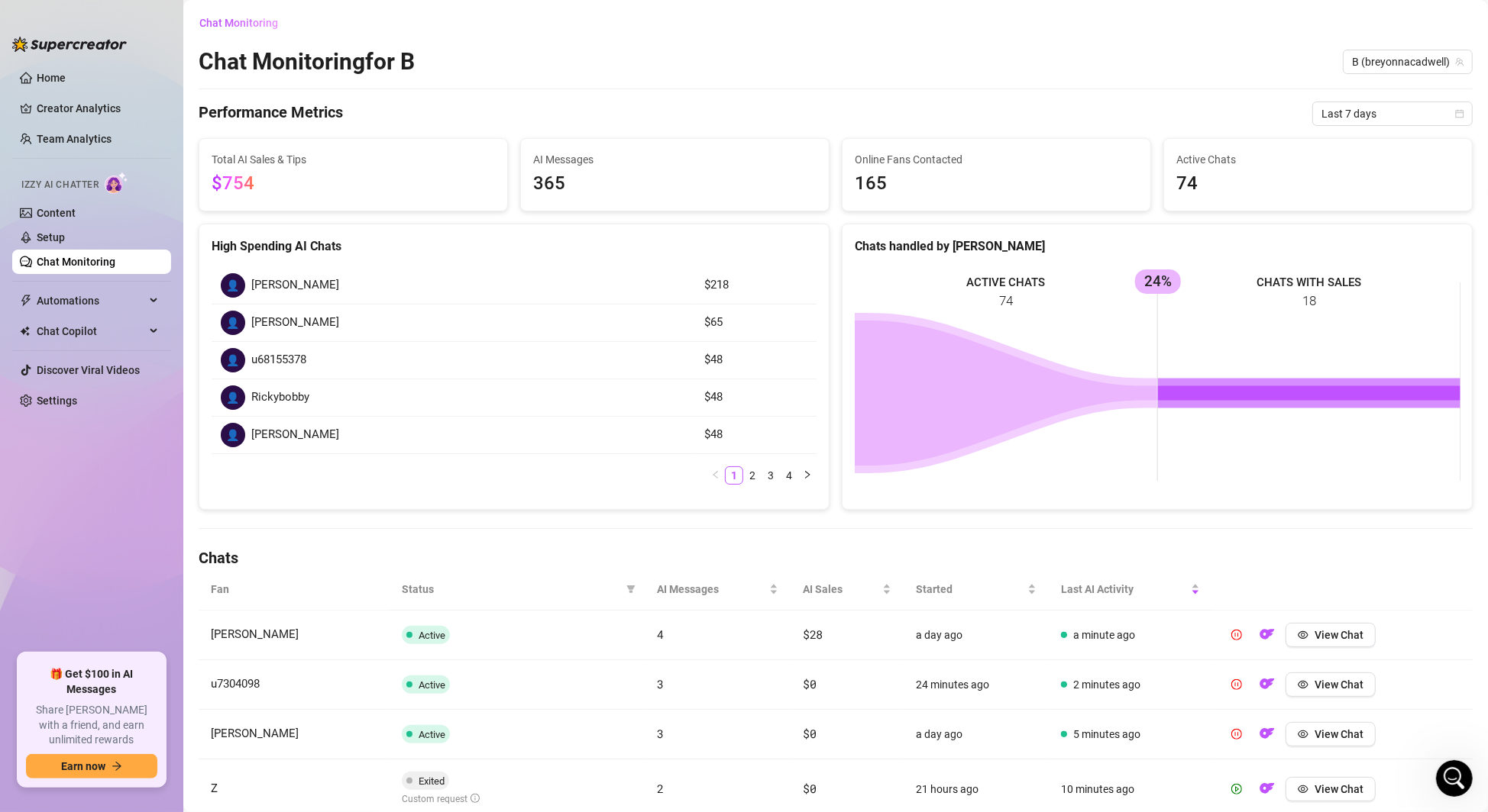
scroll to position [64, 0]
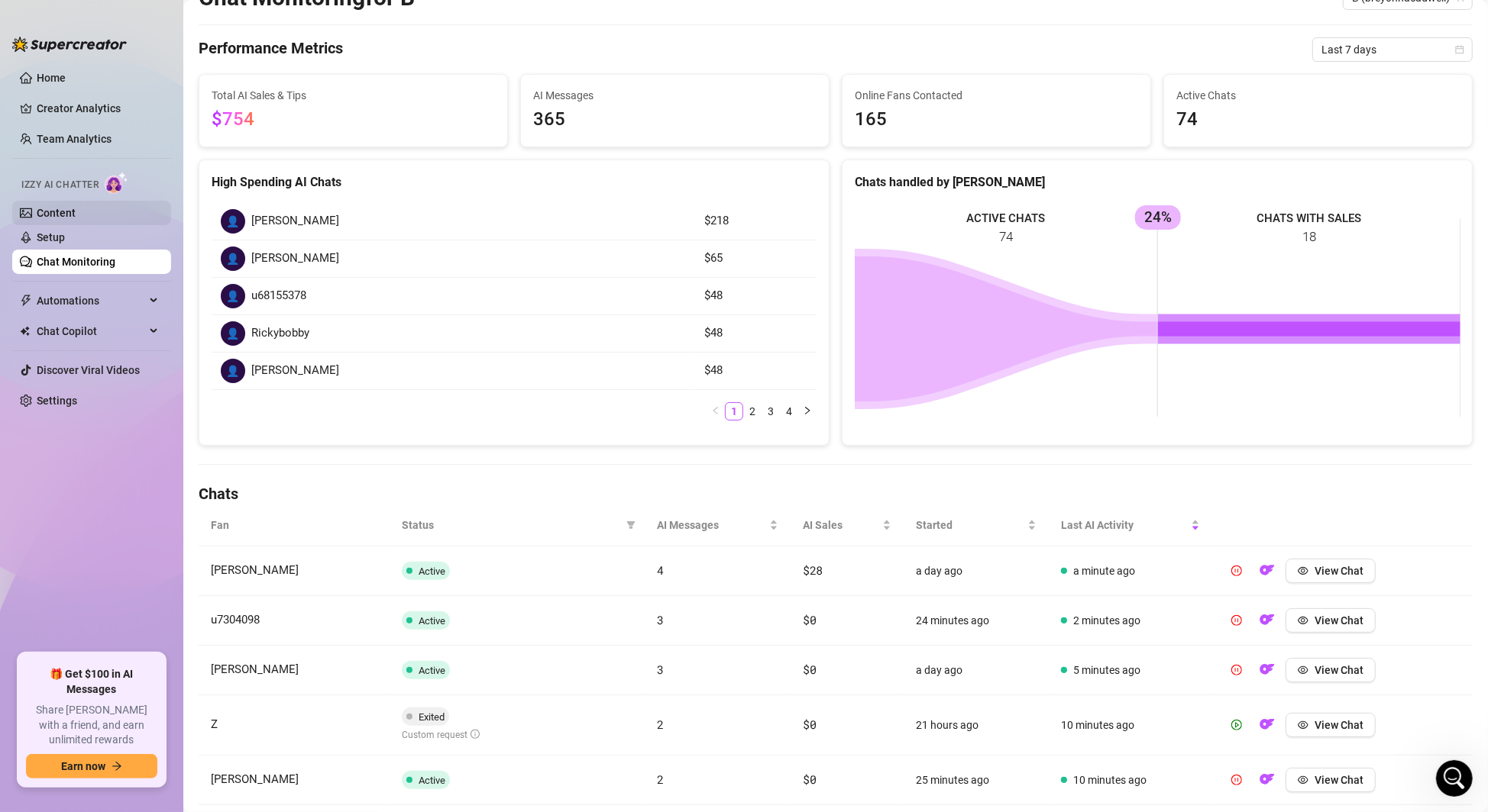
click at [42, 210] on link "Content" at bounding box center [57, 213] width 39 height 12
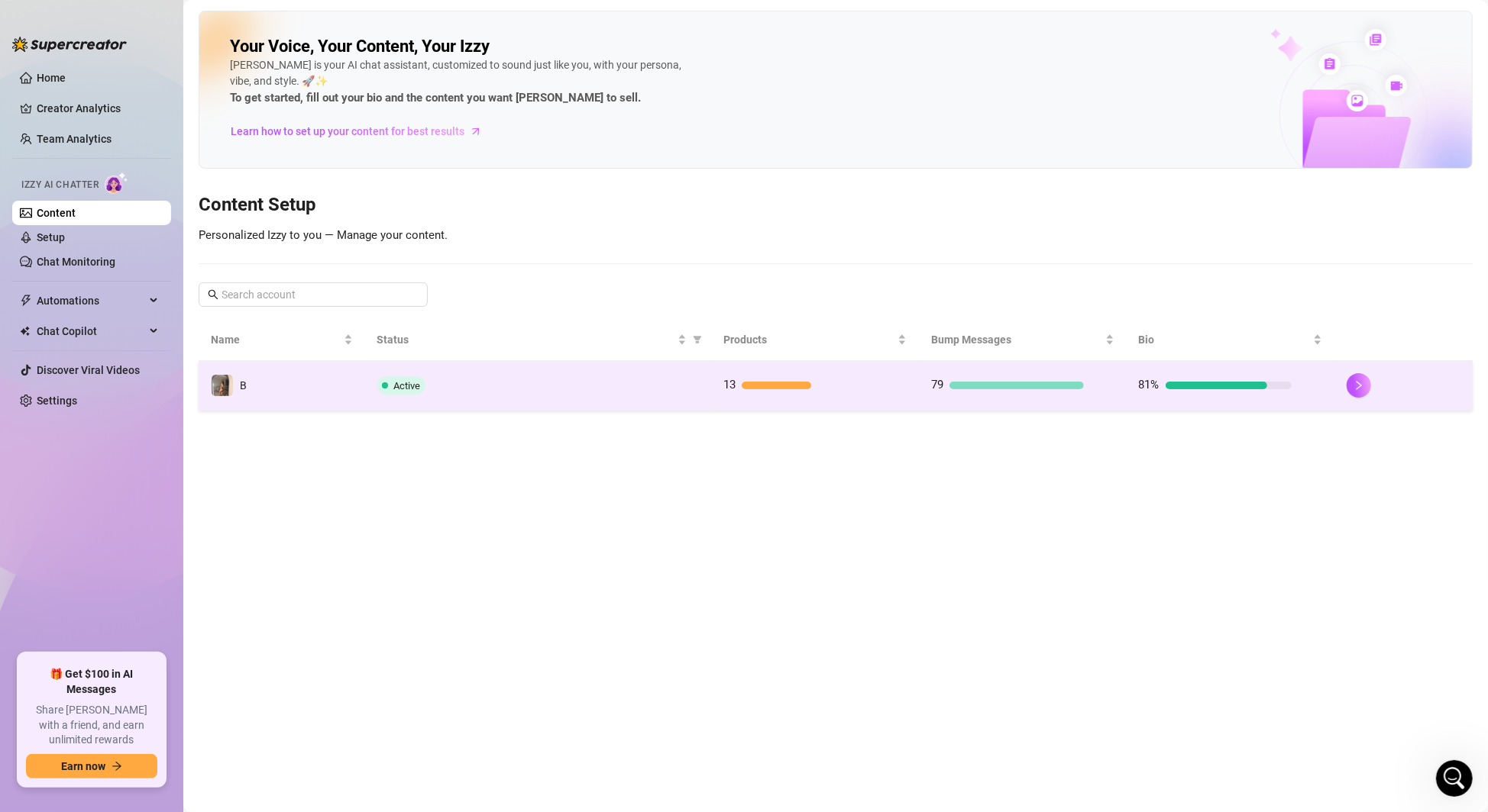
click at [425, 383] on span "Active" at bounding box center [401, 386] width 48 height 18
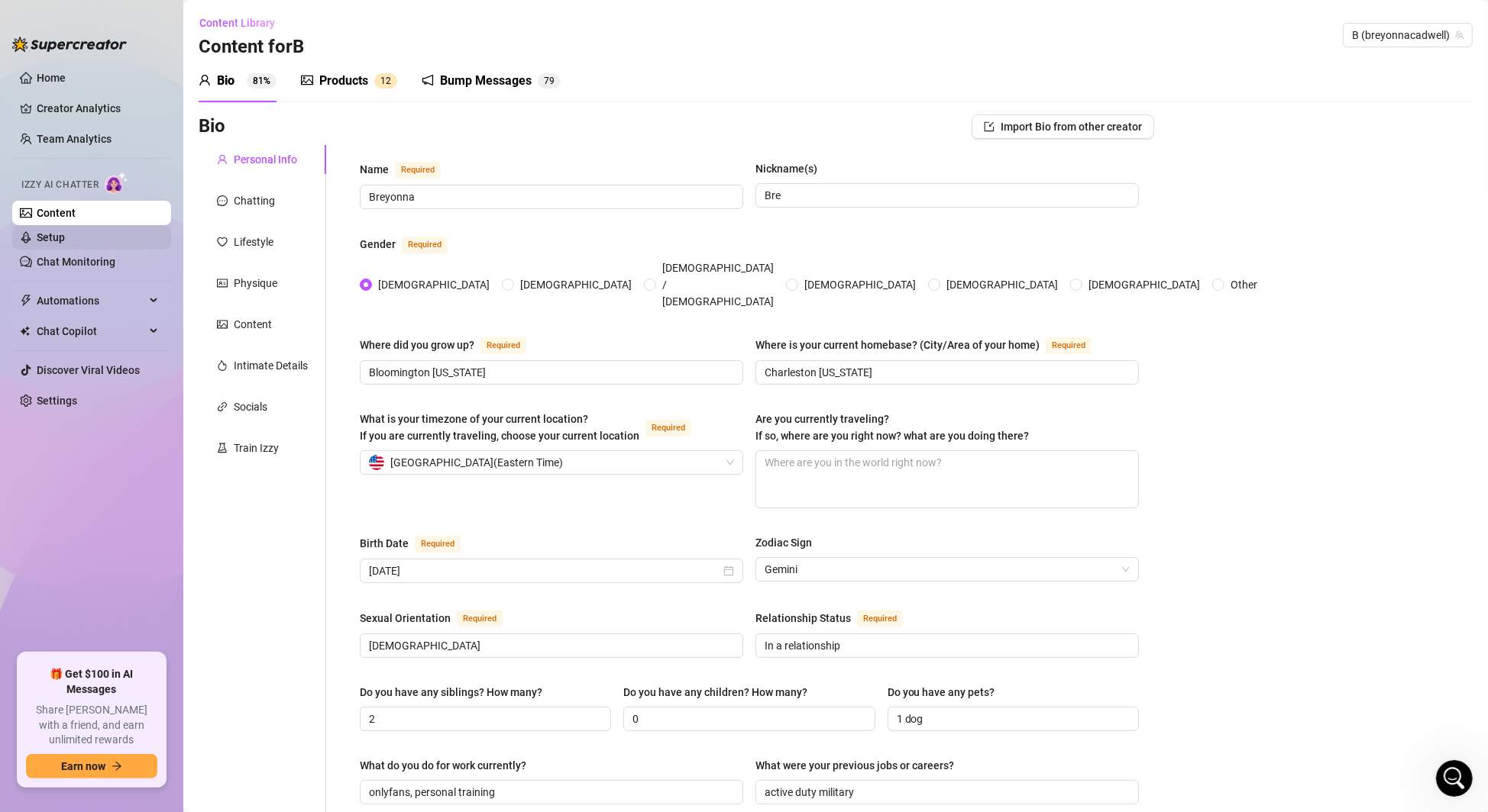
click at [65, 232] on link "Setup" at bounding box center [51, 237] width 29 height 12
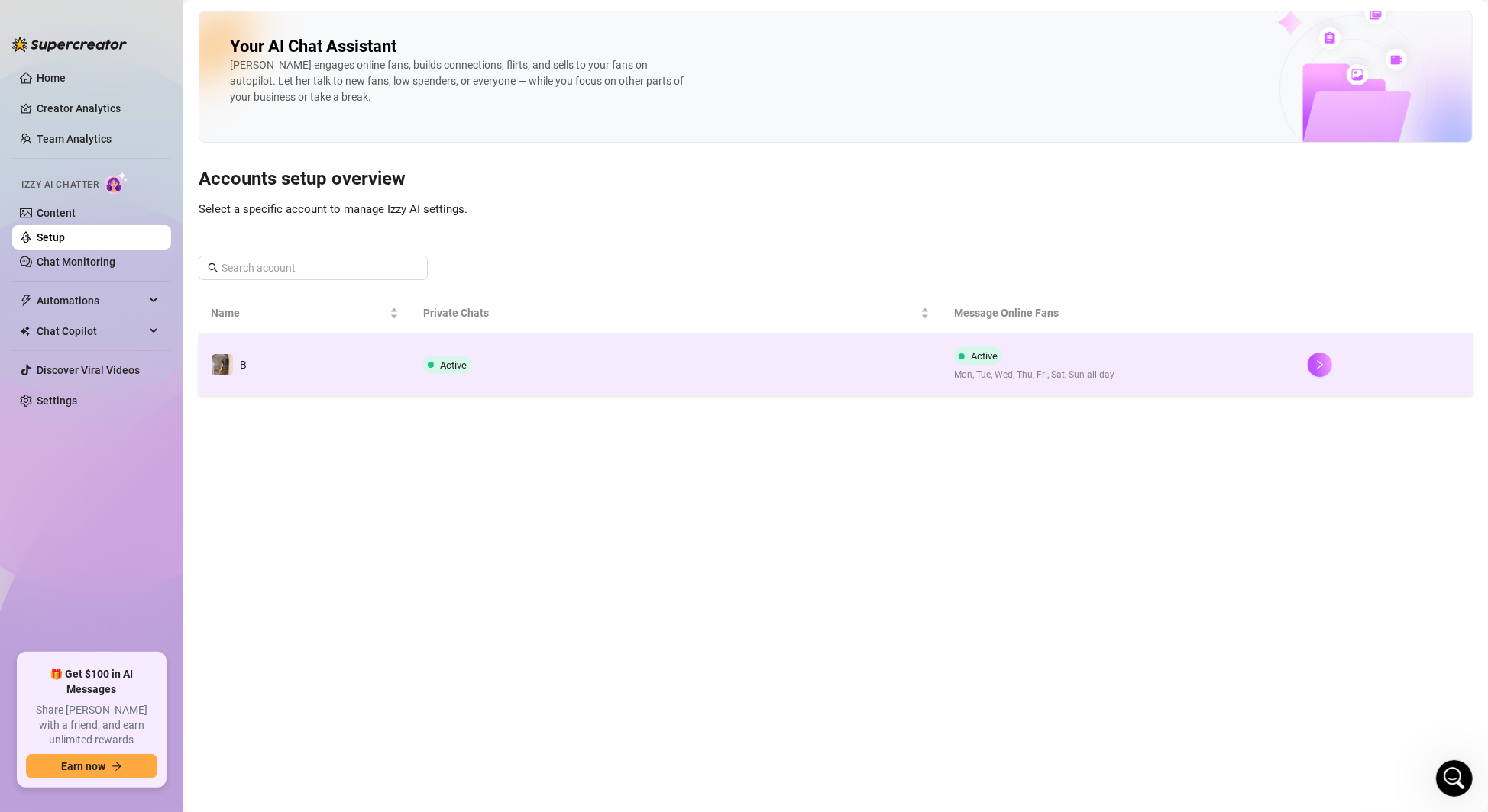
click at [356, 374] on td "B" at bounding box center [304, 364] width 212 height 61
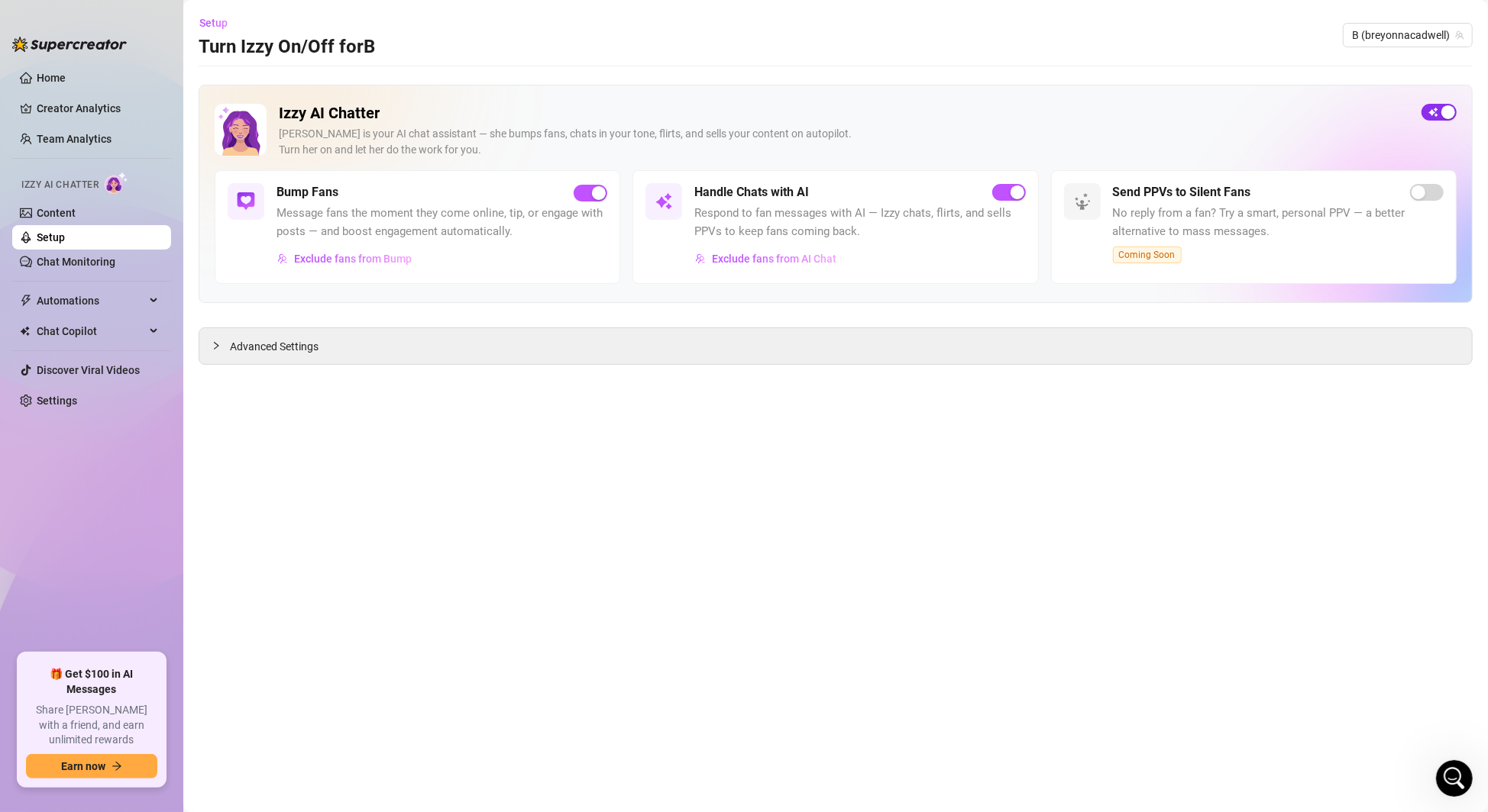
click at [1439, 114] on span "button" at bounding box center [1439, 112] width 35 height 17
click at [75, 416] on ul "Home Creator Analytics Team Analytics Izzy AI Chatter Content Setup Chat Monito…" at bounding box center [92, 354] width 159 height 588
click at [74, 407] on link "Settings" at bounding box center [57, 400] width 40 height 12
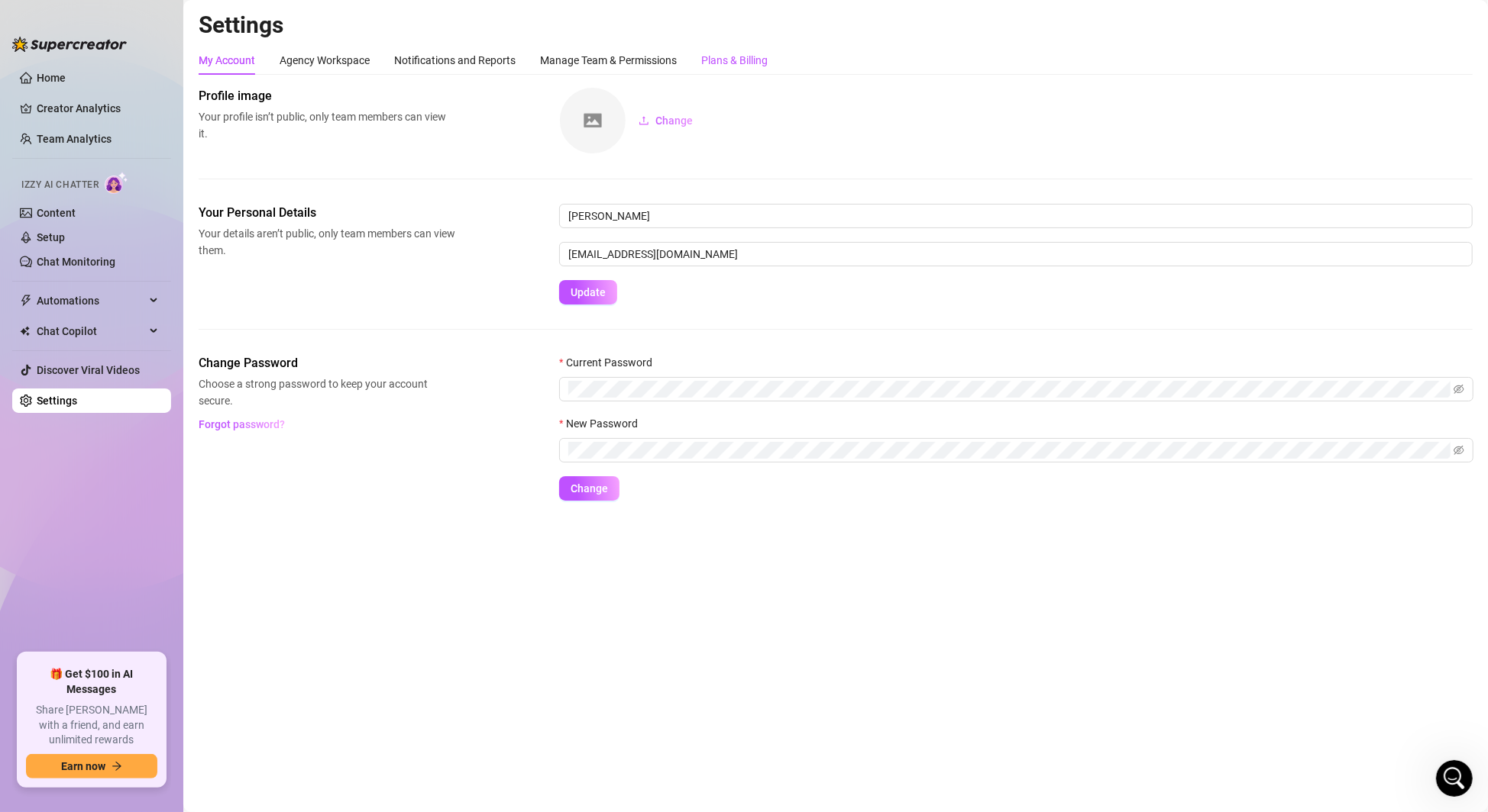
click at [730, 58] on div "Plans & Billing" at bounding box center [734, 60] width 66 height 17
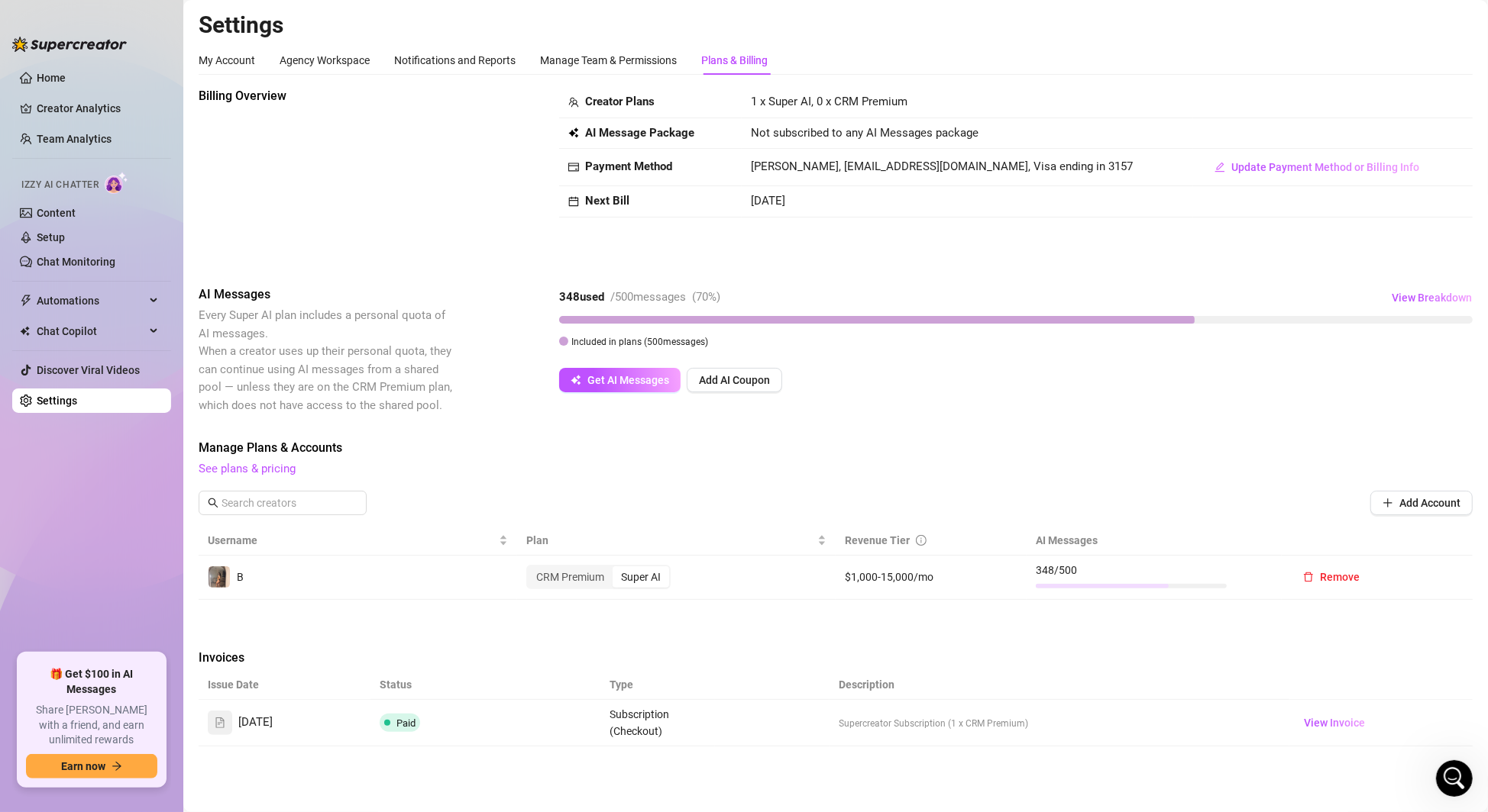
scroll to position [1, 0]
click at [260, 465] on link "See plans & pricing" at bounding box center [246, 467] width 97 height 14
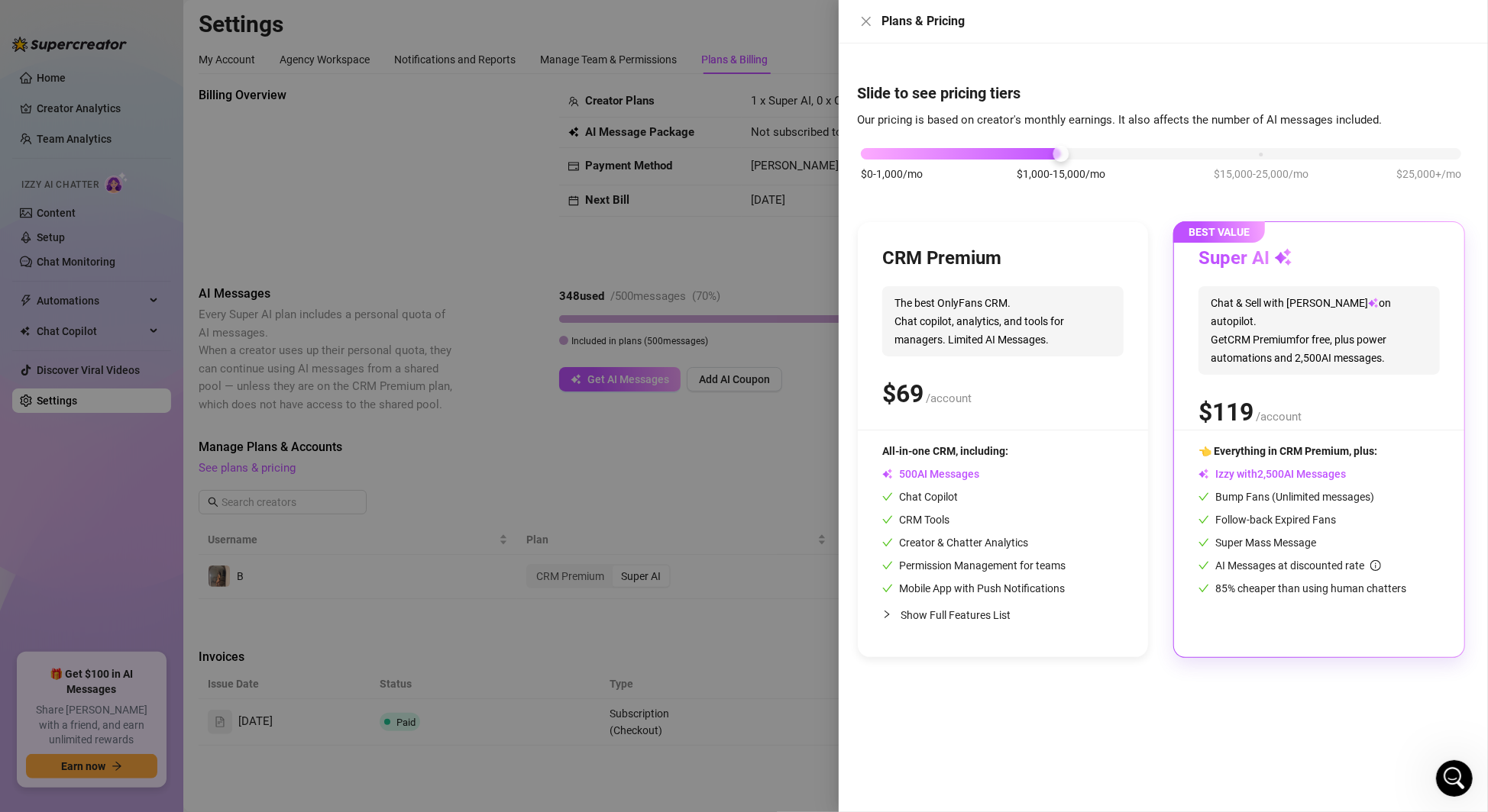
click at [617, 489] on div at bounding box center [744, 406] width 1488 height 812
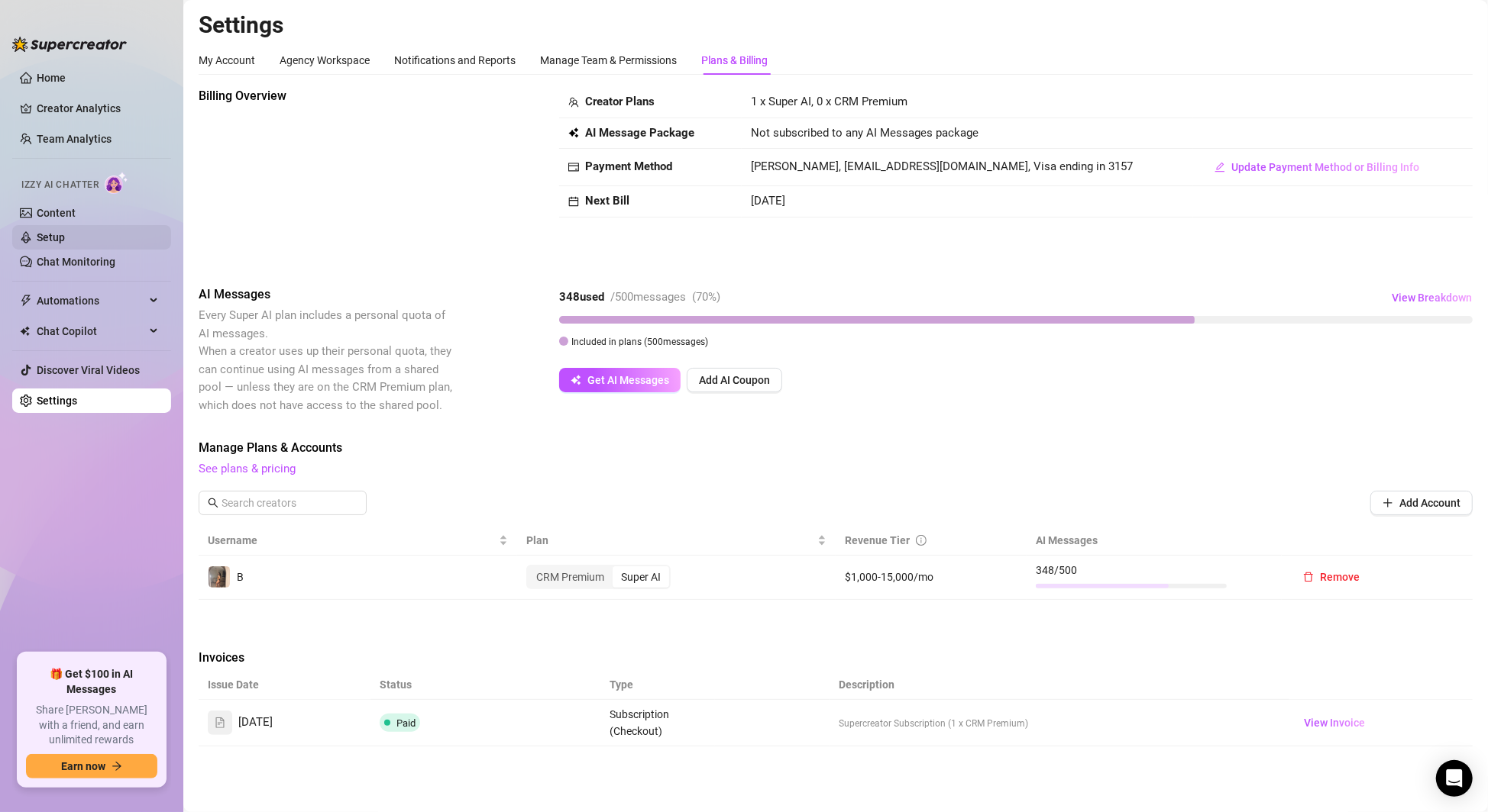
click at [65, 238] on link "Setup" at bounding box center [51, 237] width 29 height 12
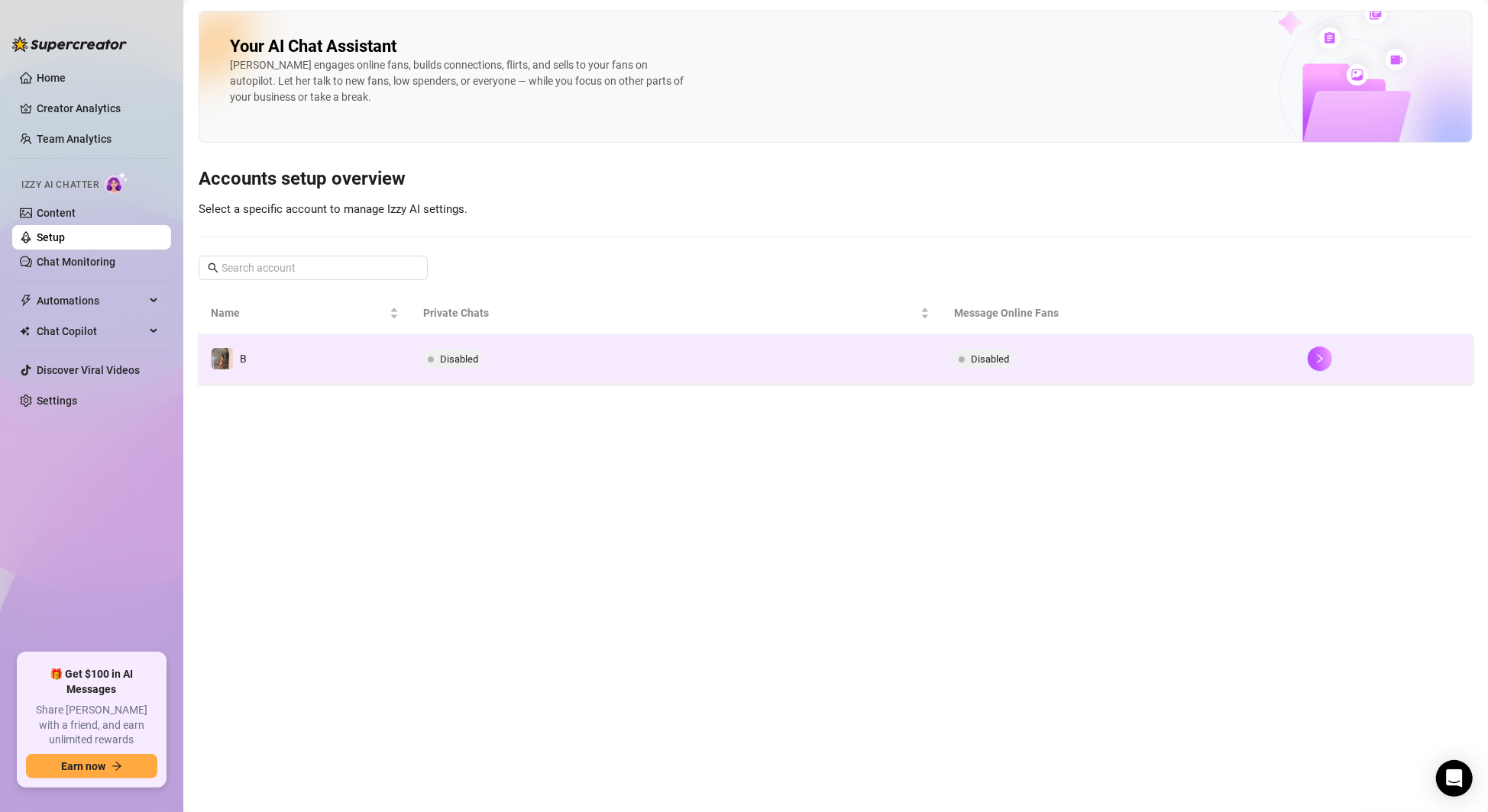
click at [568, 354] on td "Disabled" at bounding box center [676, 359] width 531 height 50
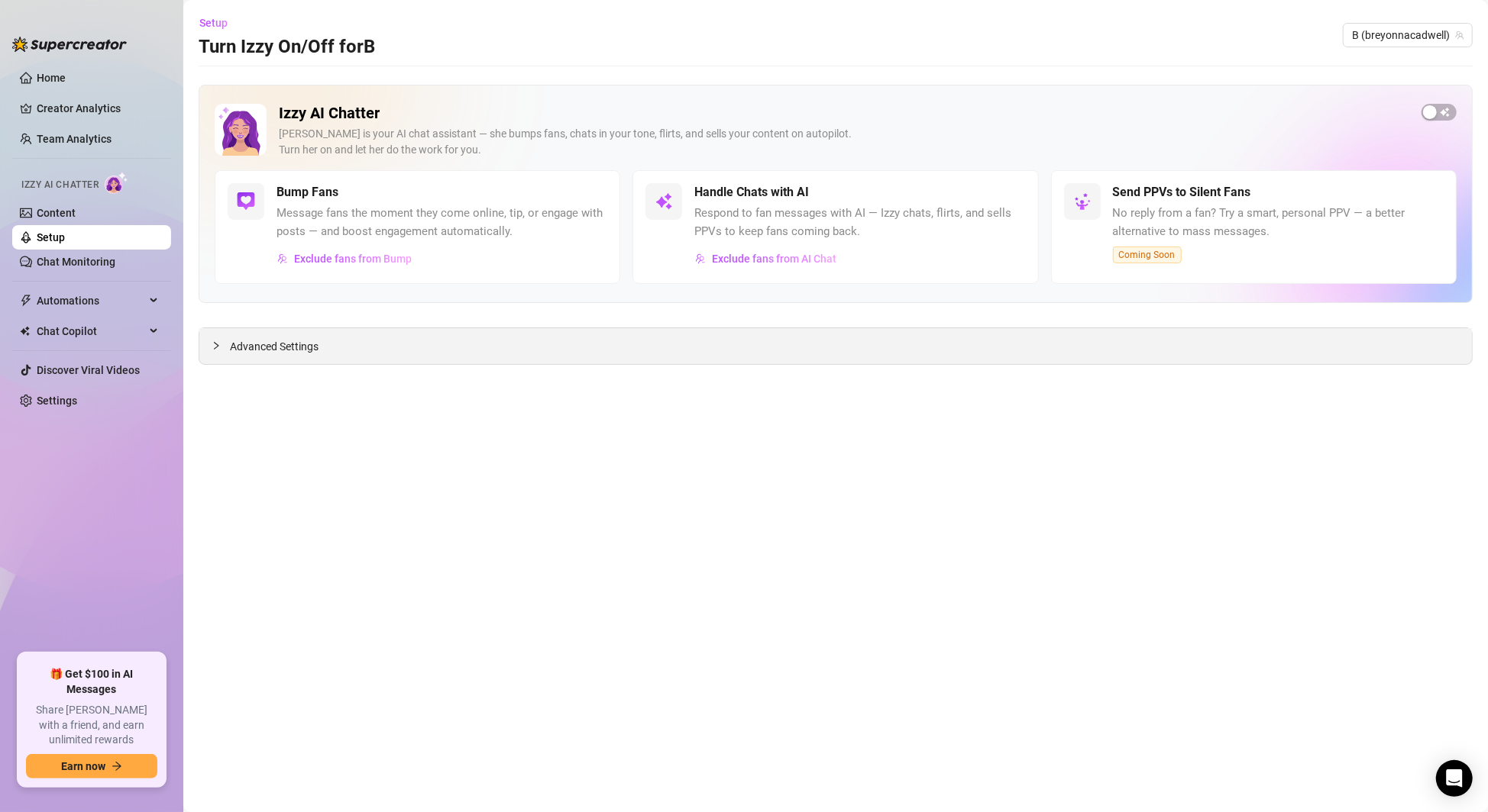
click at [212, 341] on icon "collapsed" at bounding box center [215, 345] width 9 height 9
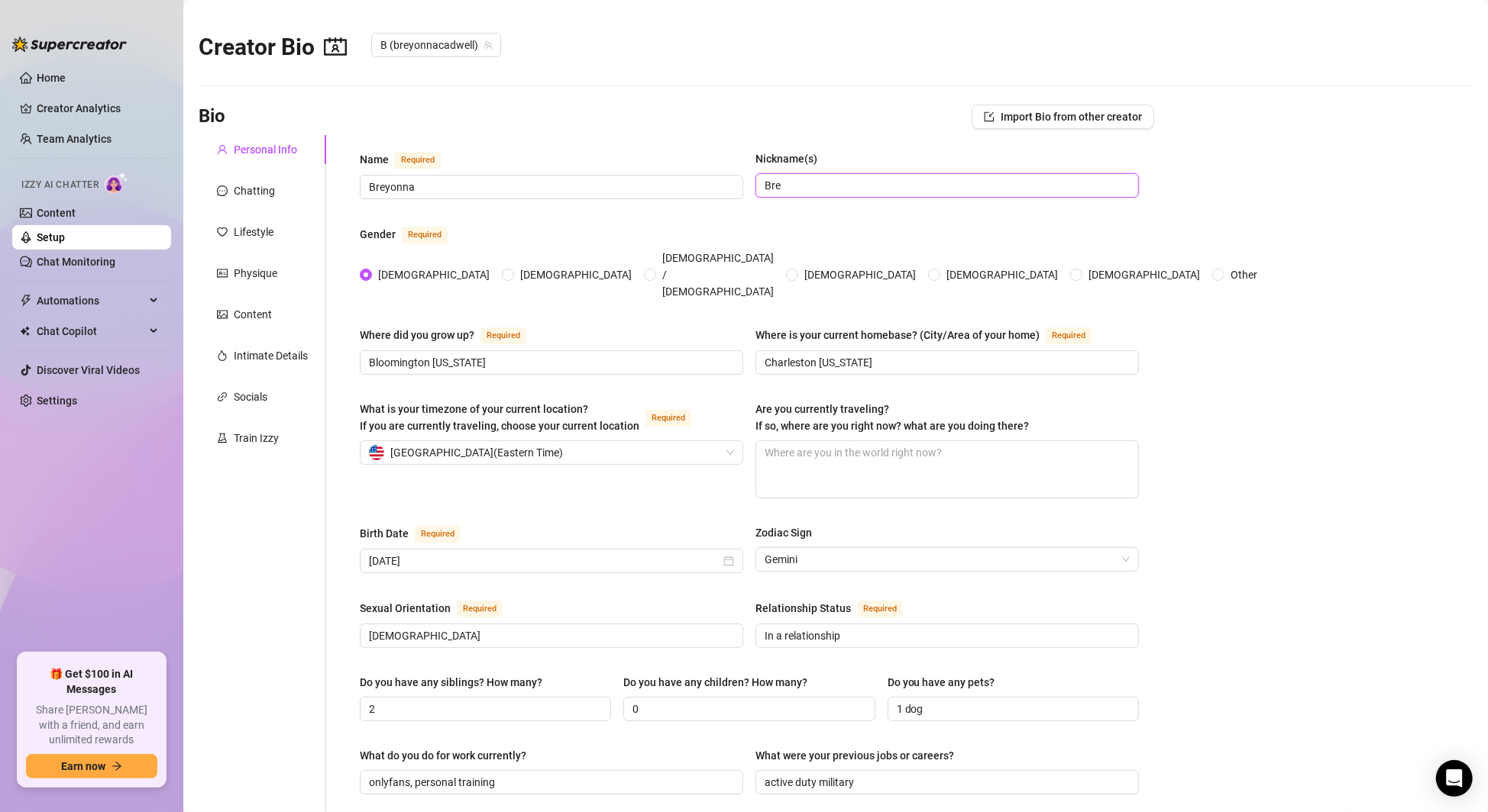
click at [806, 187] on input "Bre" at bounding box center [946, 185] width 362 height 17
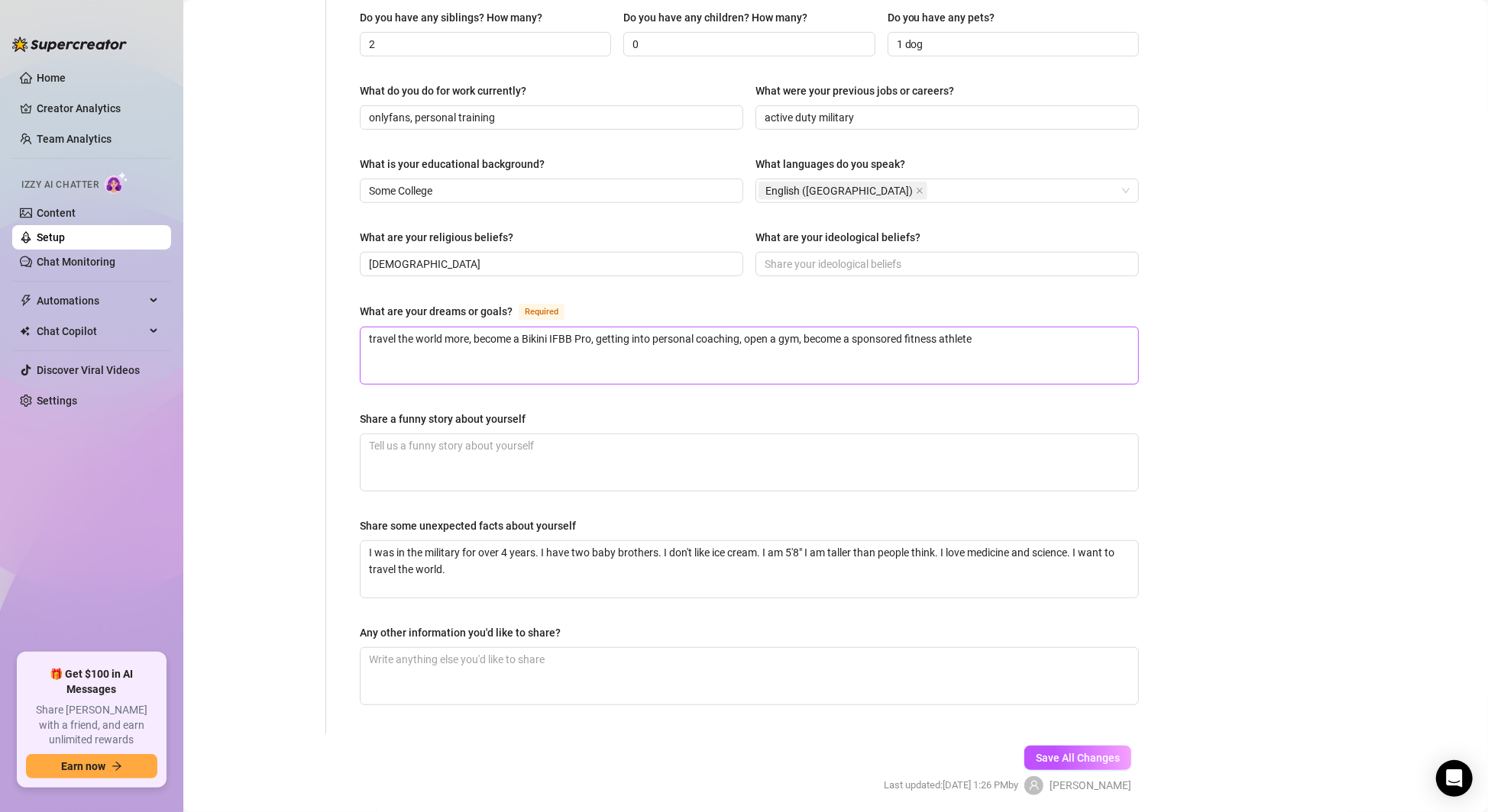
scroll to position [686, 0]
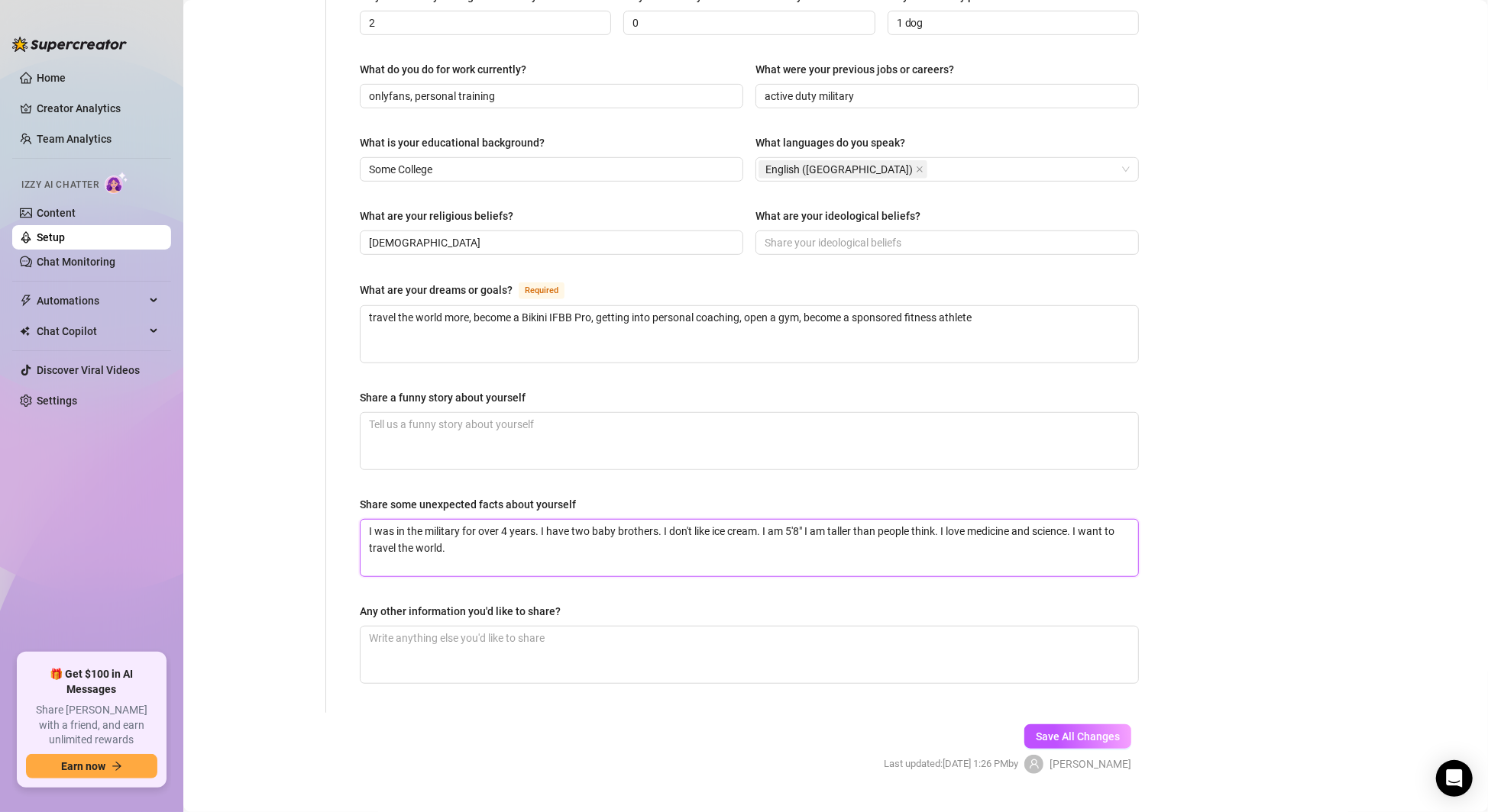
click at [694, 520] on textarea "I was in the military for over 4 years. I have two baby brothers. I don't like …" at bounding box center [749, 548] width 777 height 56
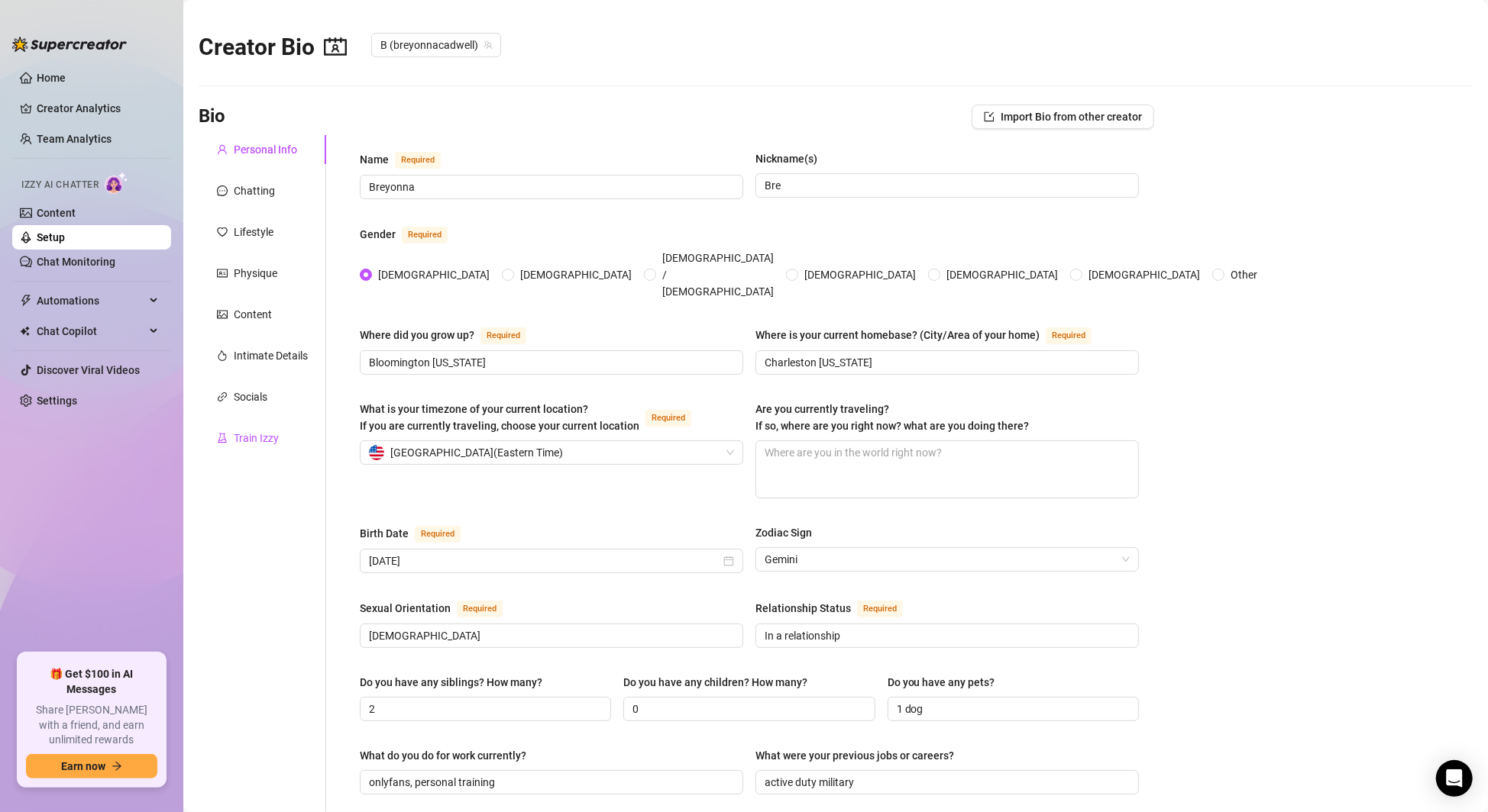
click at [259, 432] on div "Train Izzy" at bounding box center [256, 438] width 45 height 17
